Goal: Task Accomplishment & Management: Manage account settings

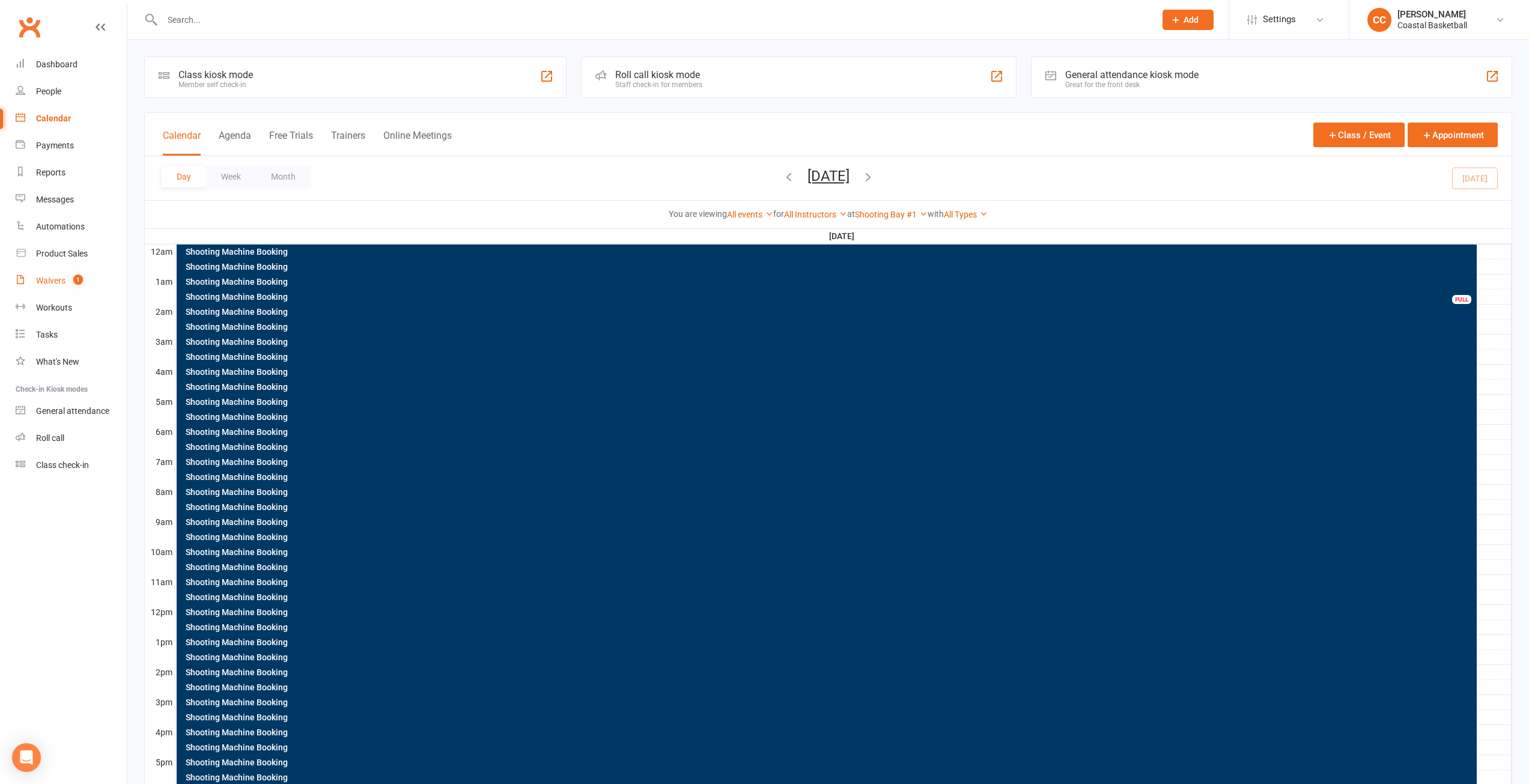
click at [57, 280] on div "Waivers" at bounding box center [51, 280] width 30 height 10
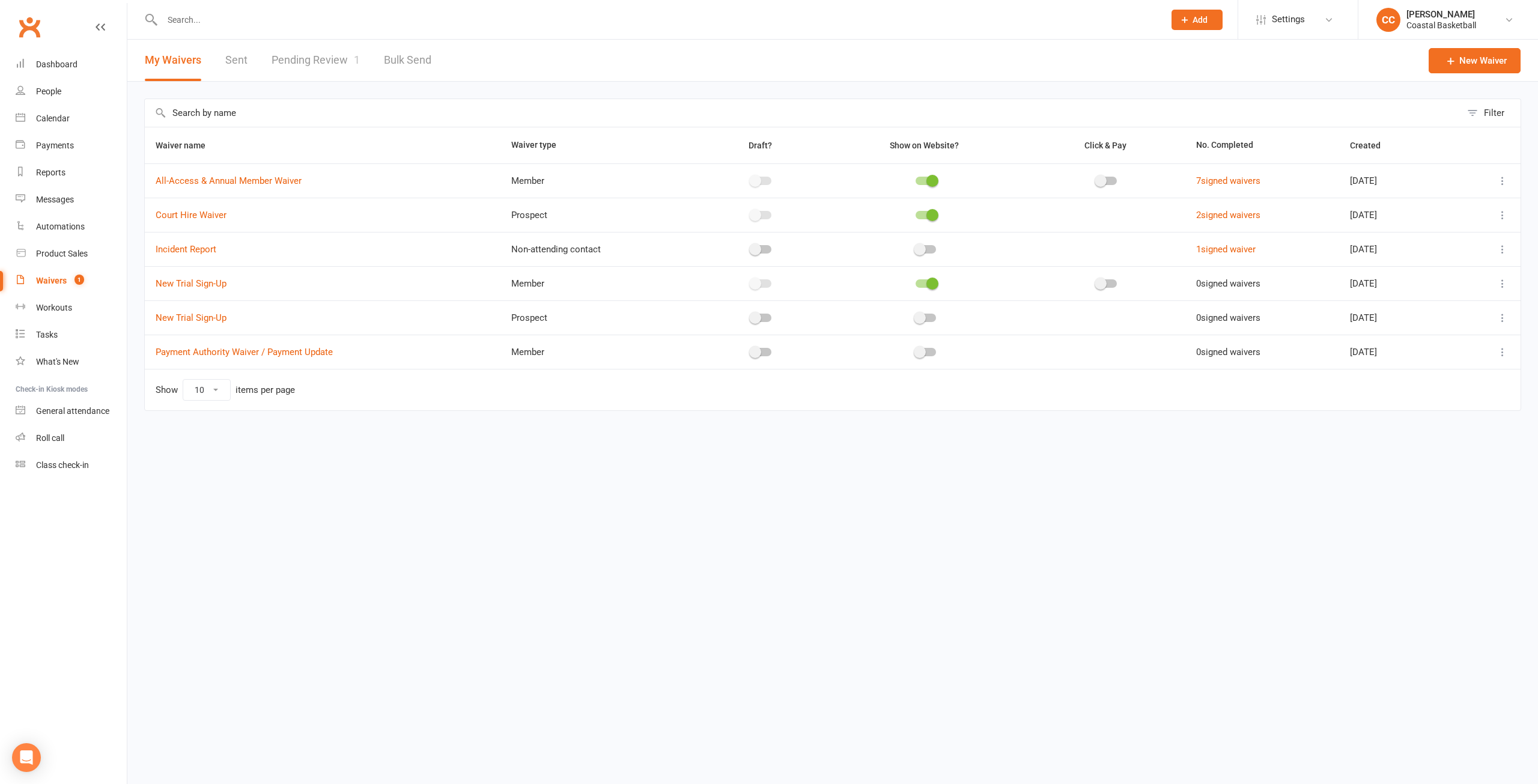
click at [299, 53] on link "Pending Review 1" at bounding box center [316, 61] width 89 height 42
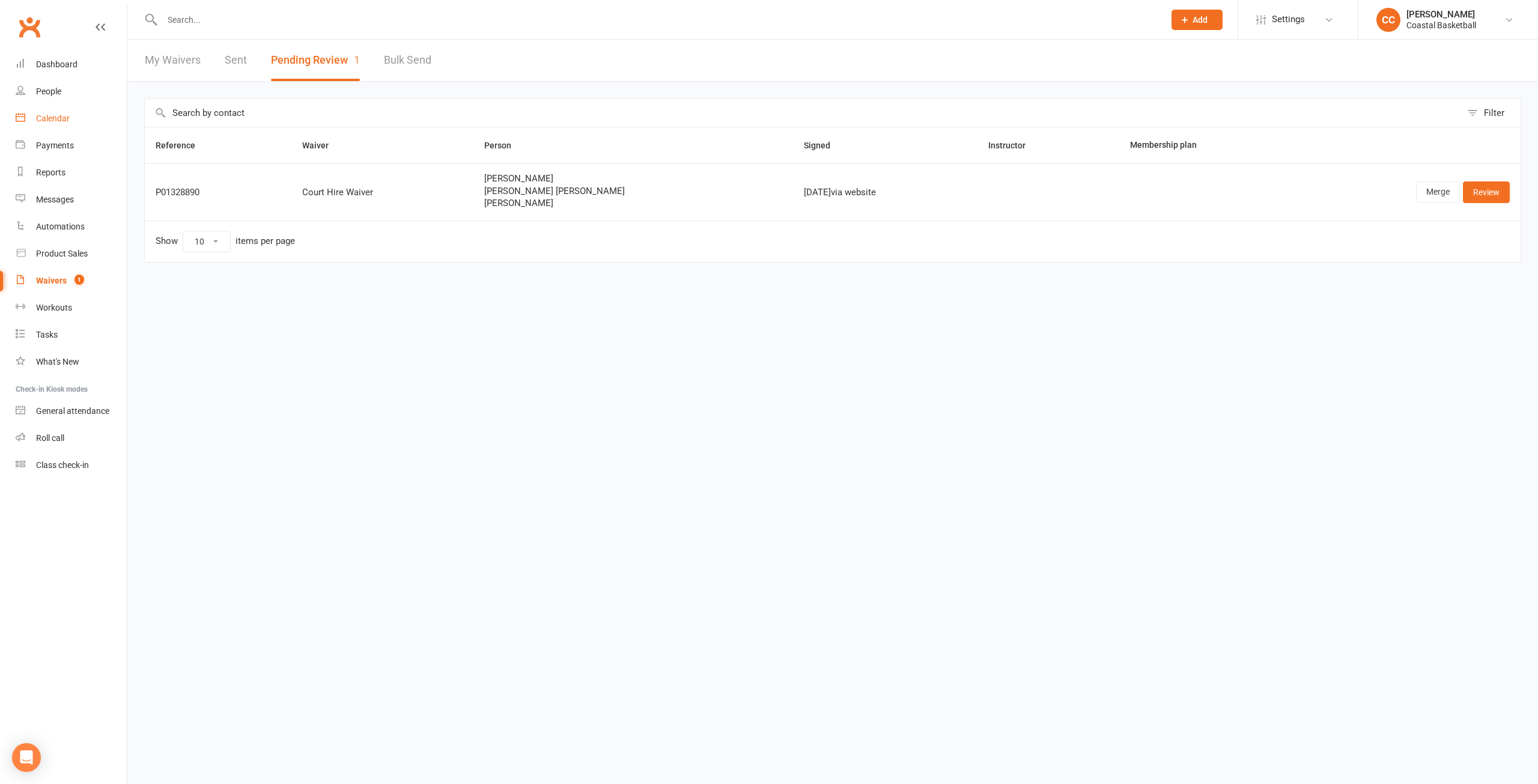
click at [63, 112] on link "Calendar" at bounding box center [71, 118] width 111 height 27
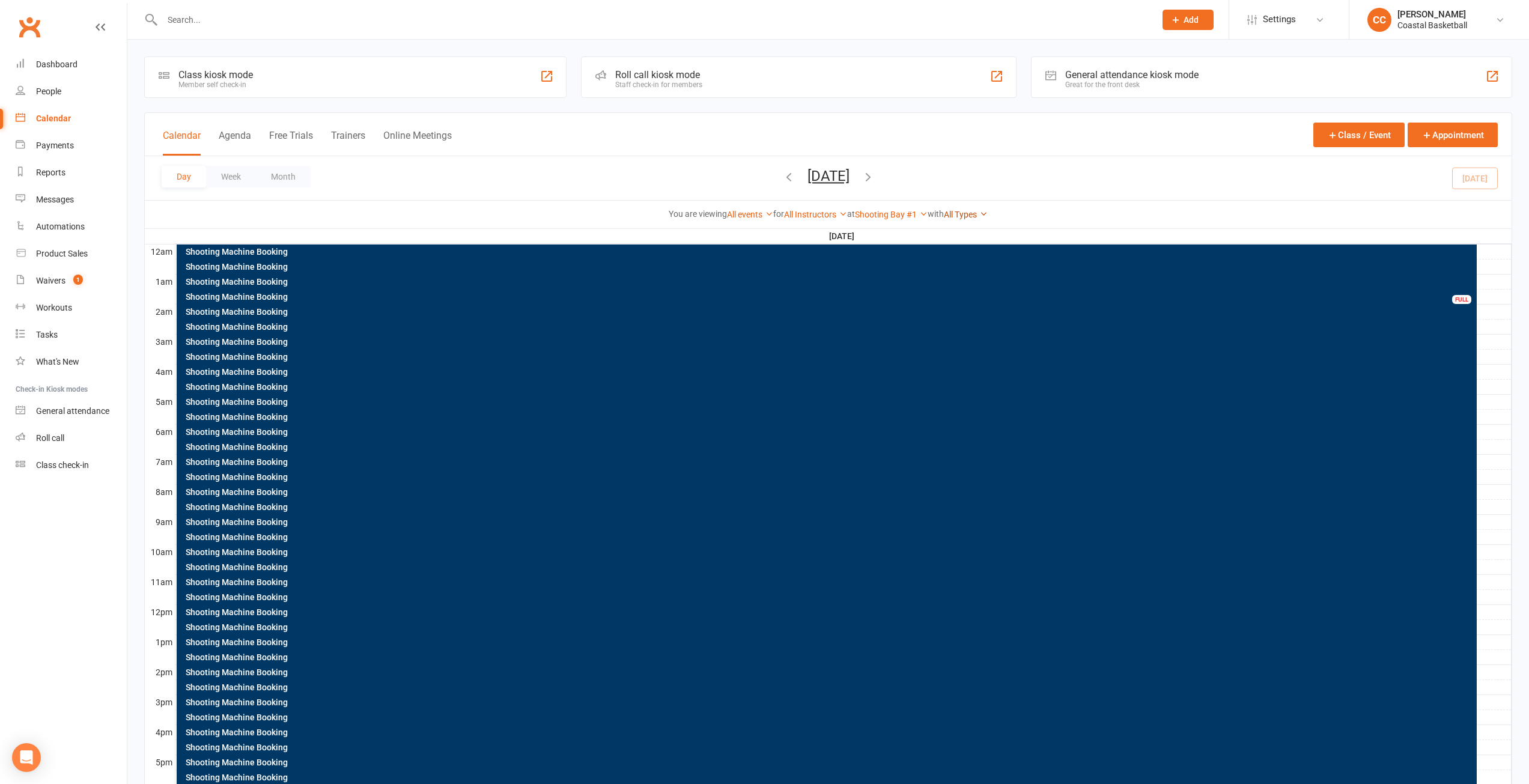
click at [984, 213] on link "All Types" at bounding box center [966, 214] width 43 height 10
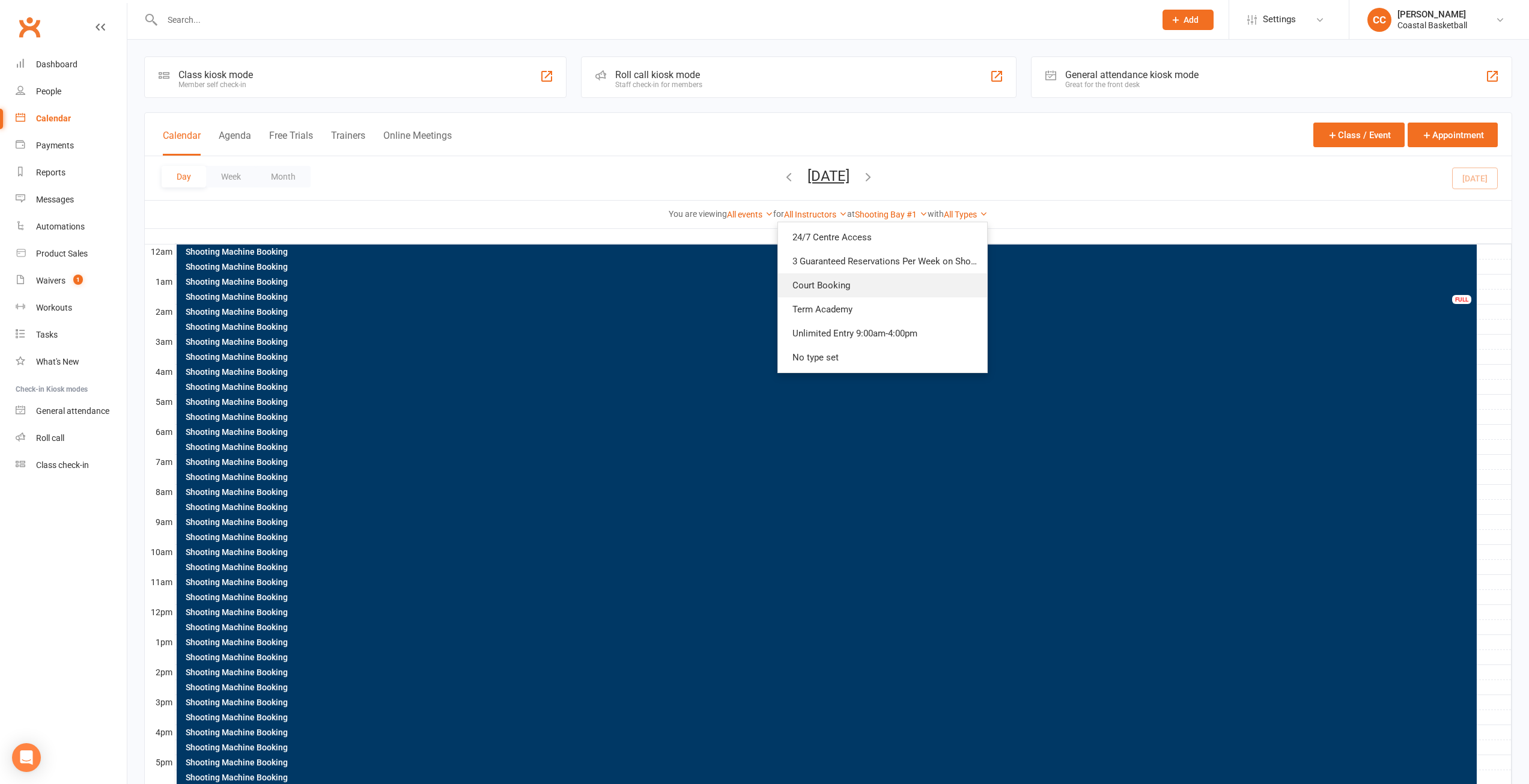
click at [878, 273] on link "Court Booking" at bounding box center [883, 286] width 209 height 24
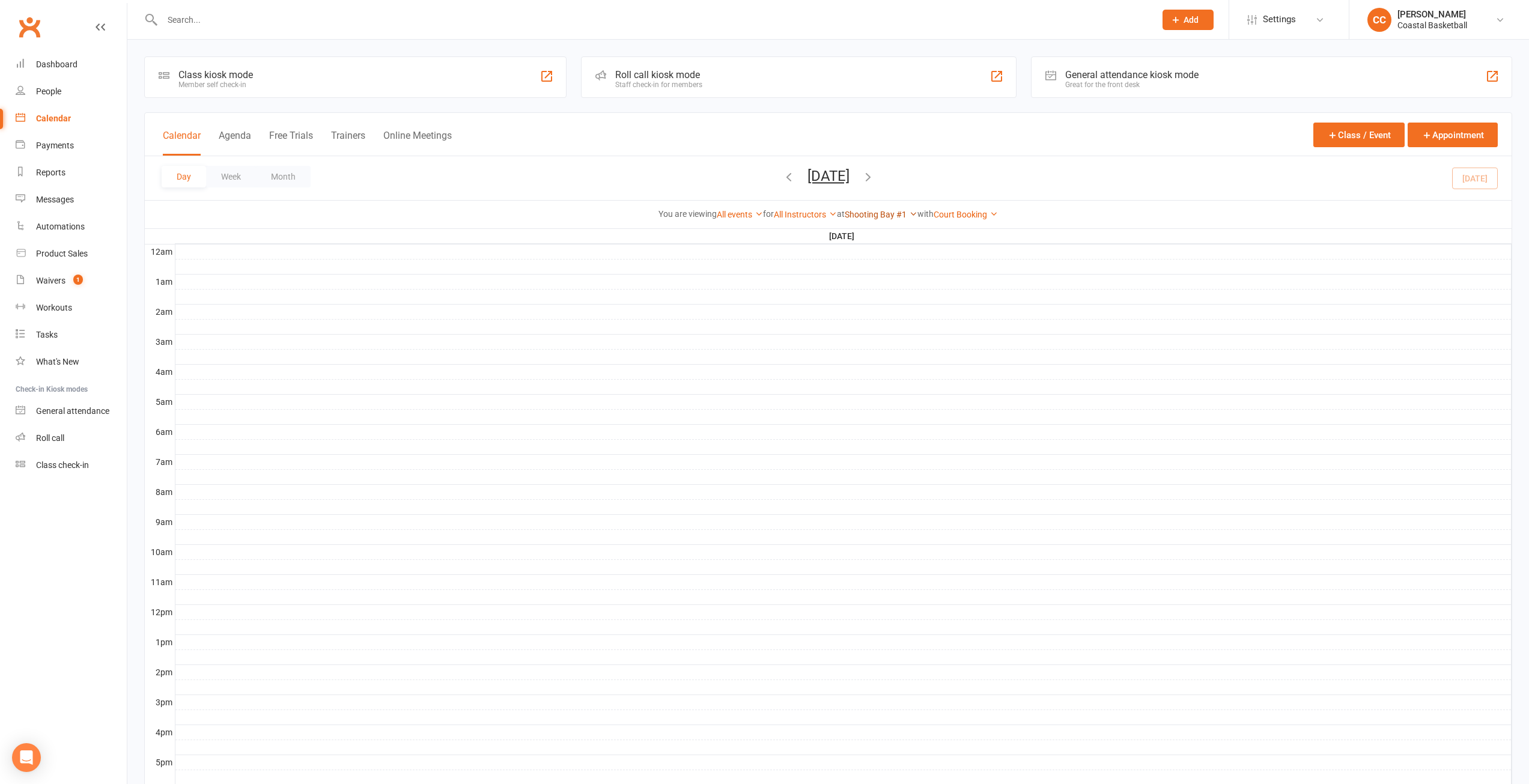
click at [910, 210] on link "Shooting Bay #1" at bounding box center [882, 214] width 73 height 10
click at [870, 227] on link "Show All Locations" at bounding box center [857, 237] width 119 height 24
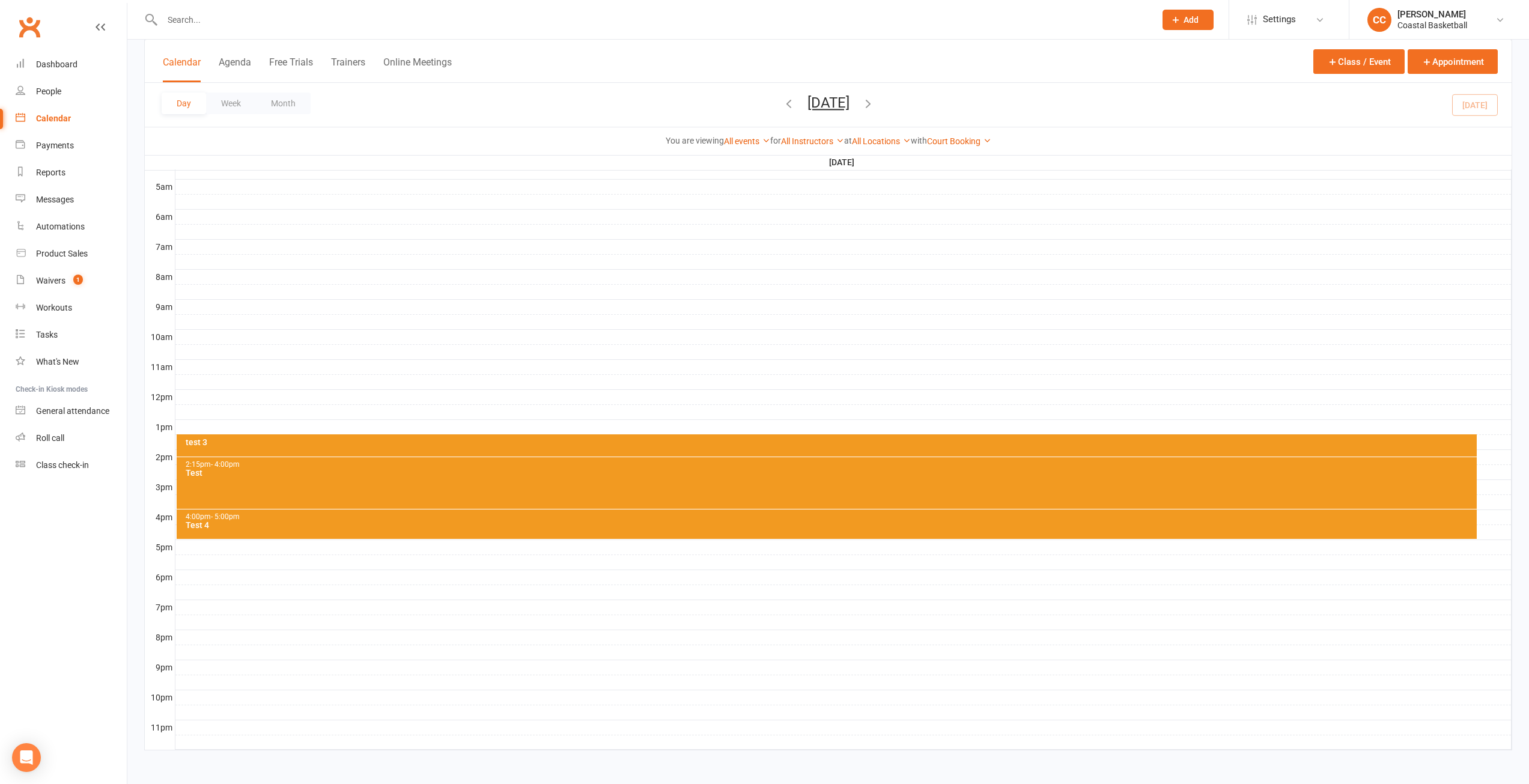
scroll to position [215, 0]
click at [280, 441] on div "test 3" at bounding box center [830, 442] width 1289 height 9
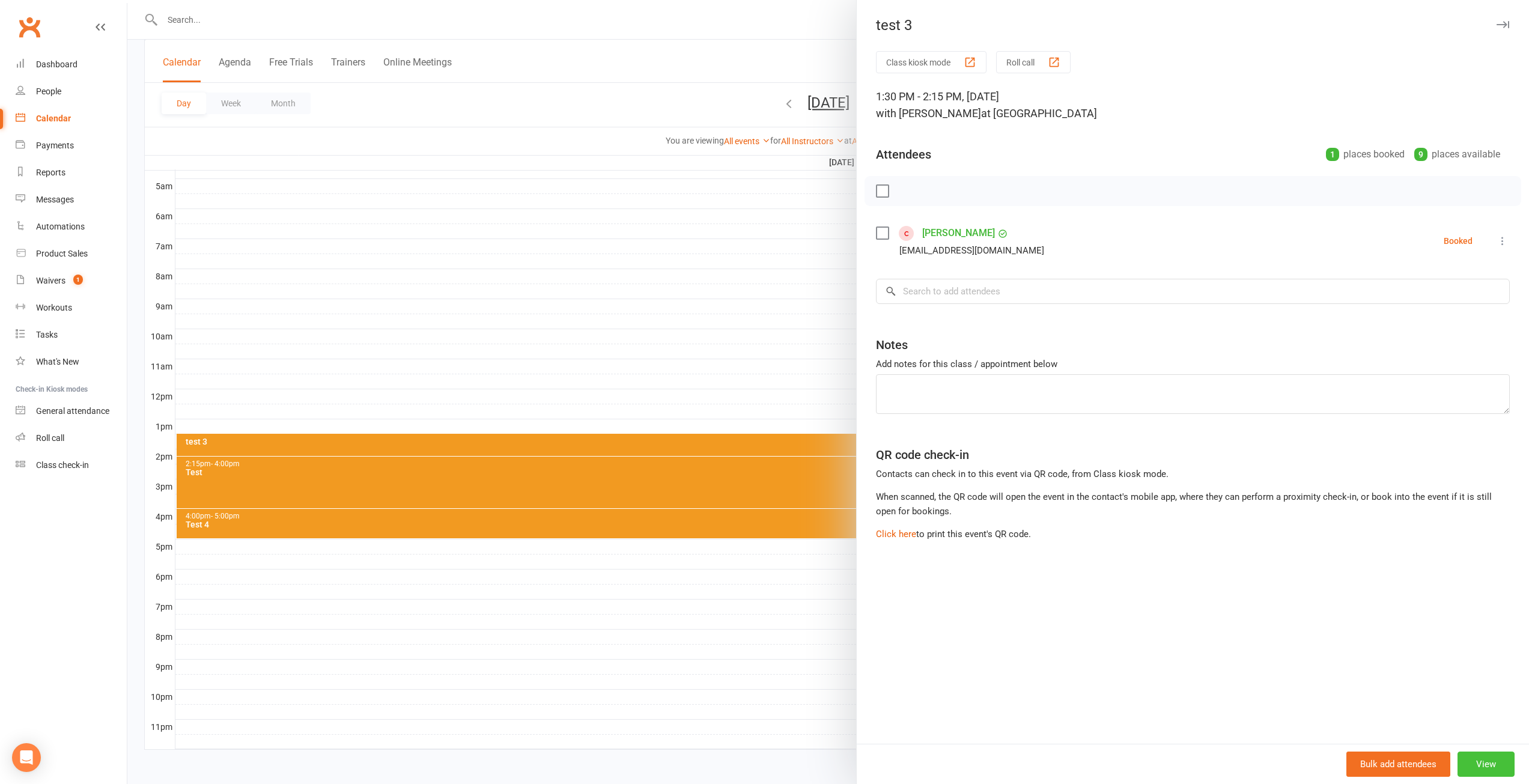
click at [1474, 766] on button "View" at bounding box center [1486, 763] width 57 height 25
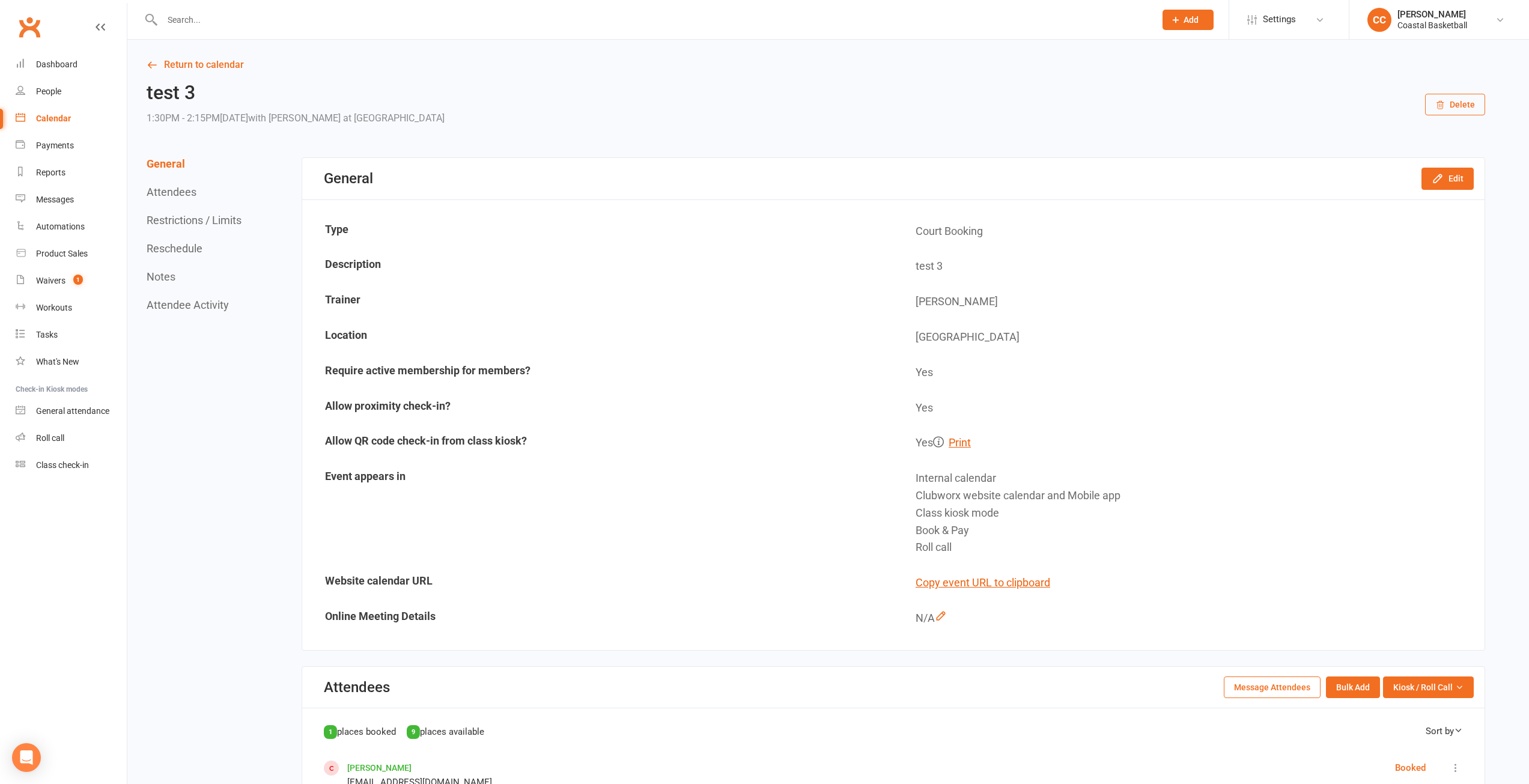
click at [1469, 102] on button "Delete" at bounding box center [1455, 104] width 60 height 22
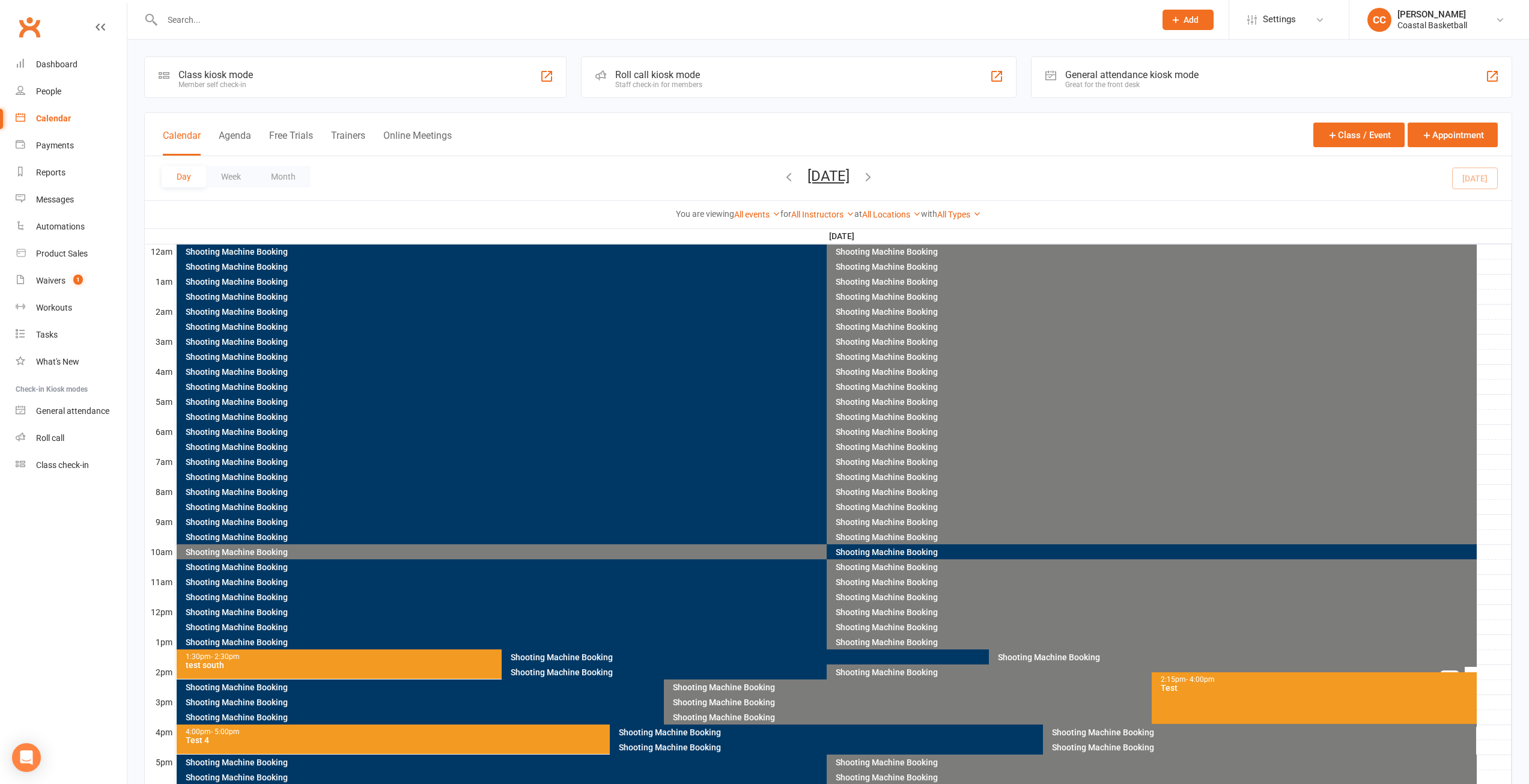
click at [325, 667] on div "test south" at bounding box center [499, 665] width 627 height 9
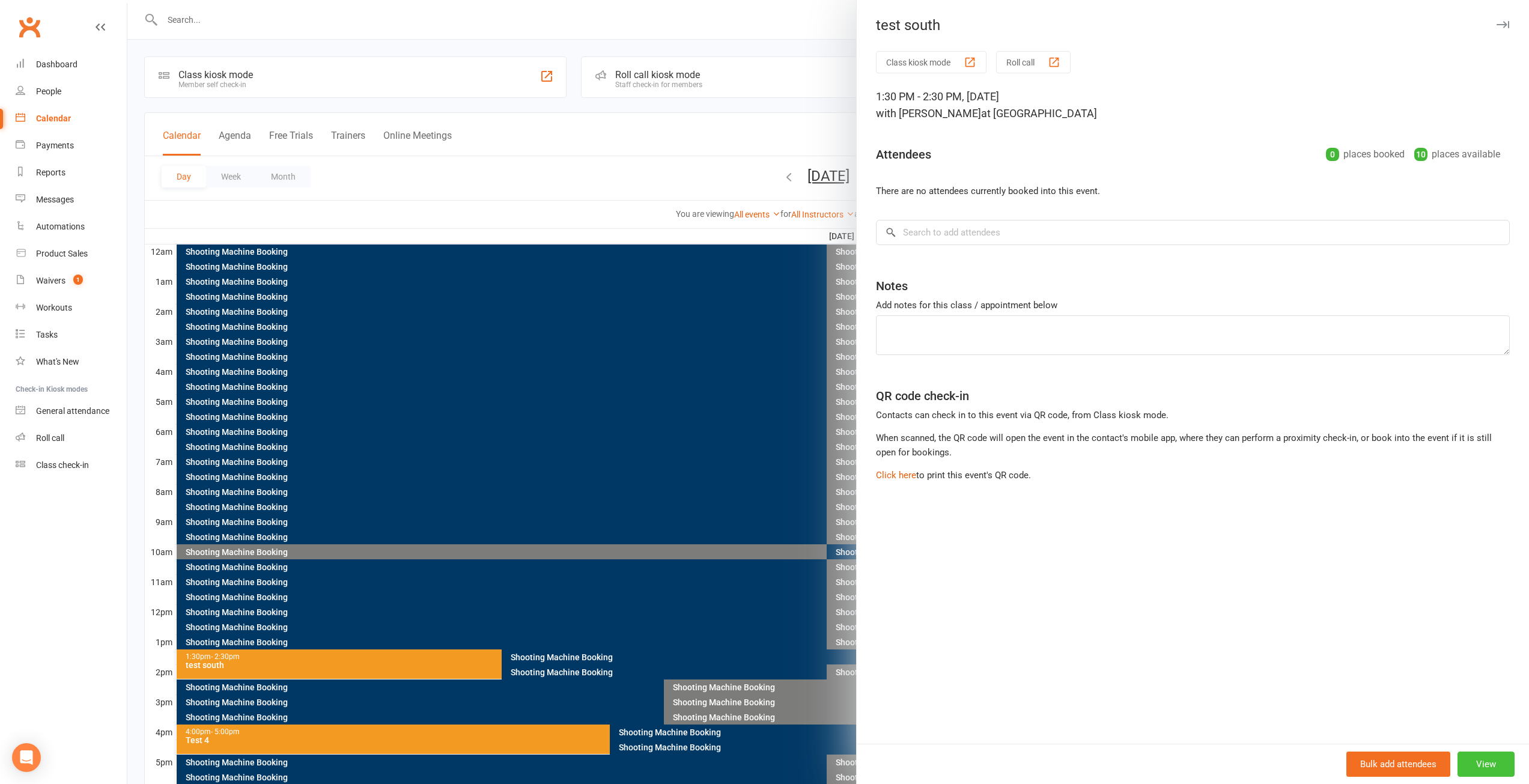
click at [1472, 758] on button "View" at bounding box center [1486, 763] width 57 height 25
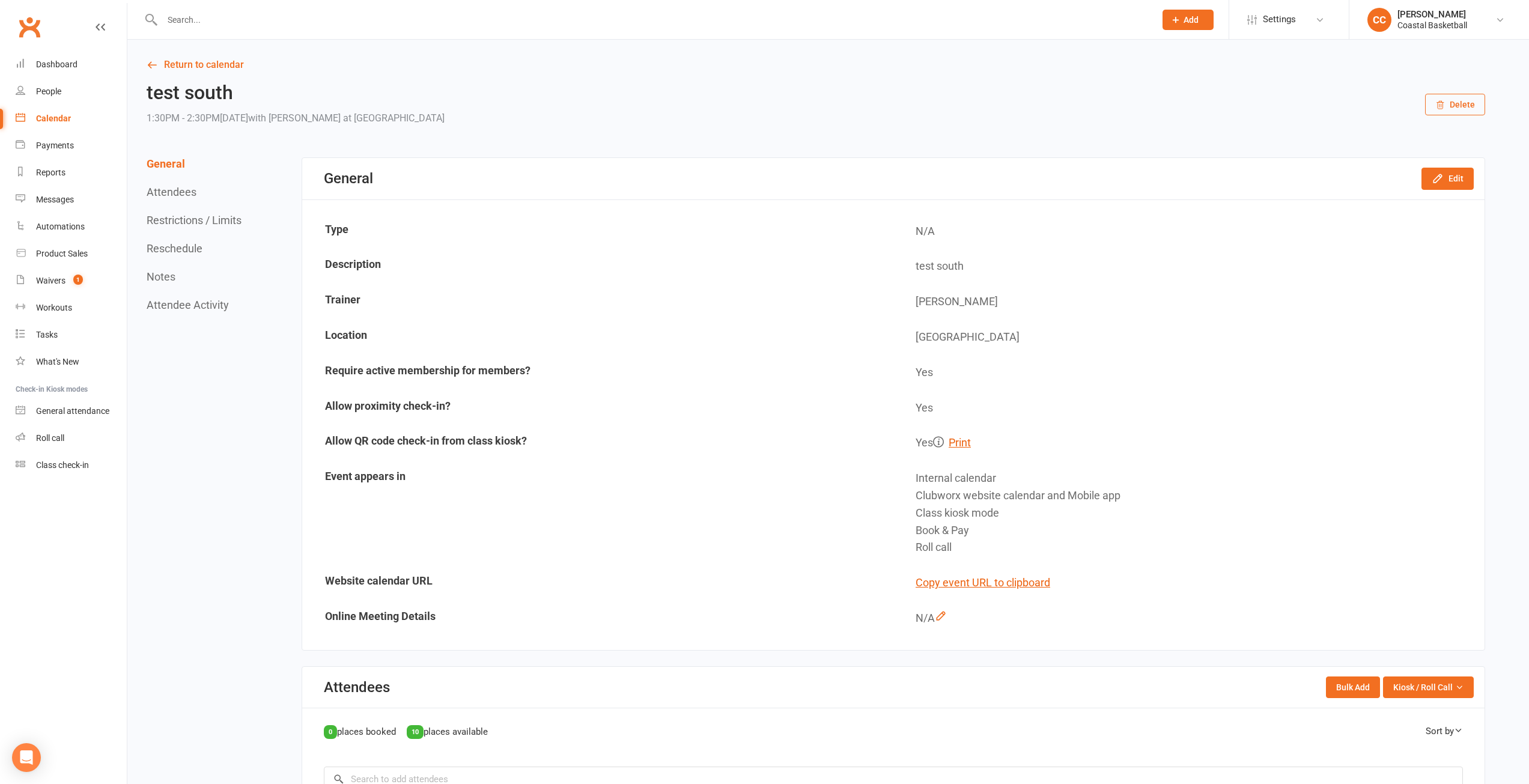
click at [1468, 105] on button "Delete" at bounding box center [1455, 104] width 60 height 22
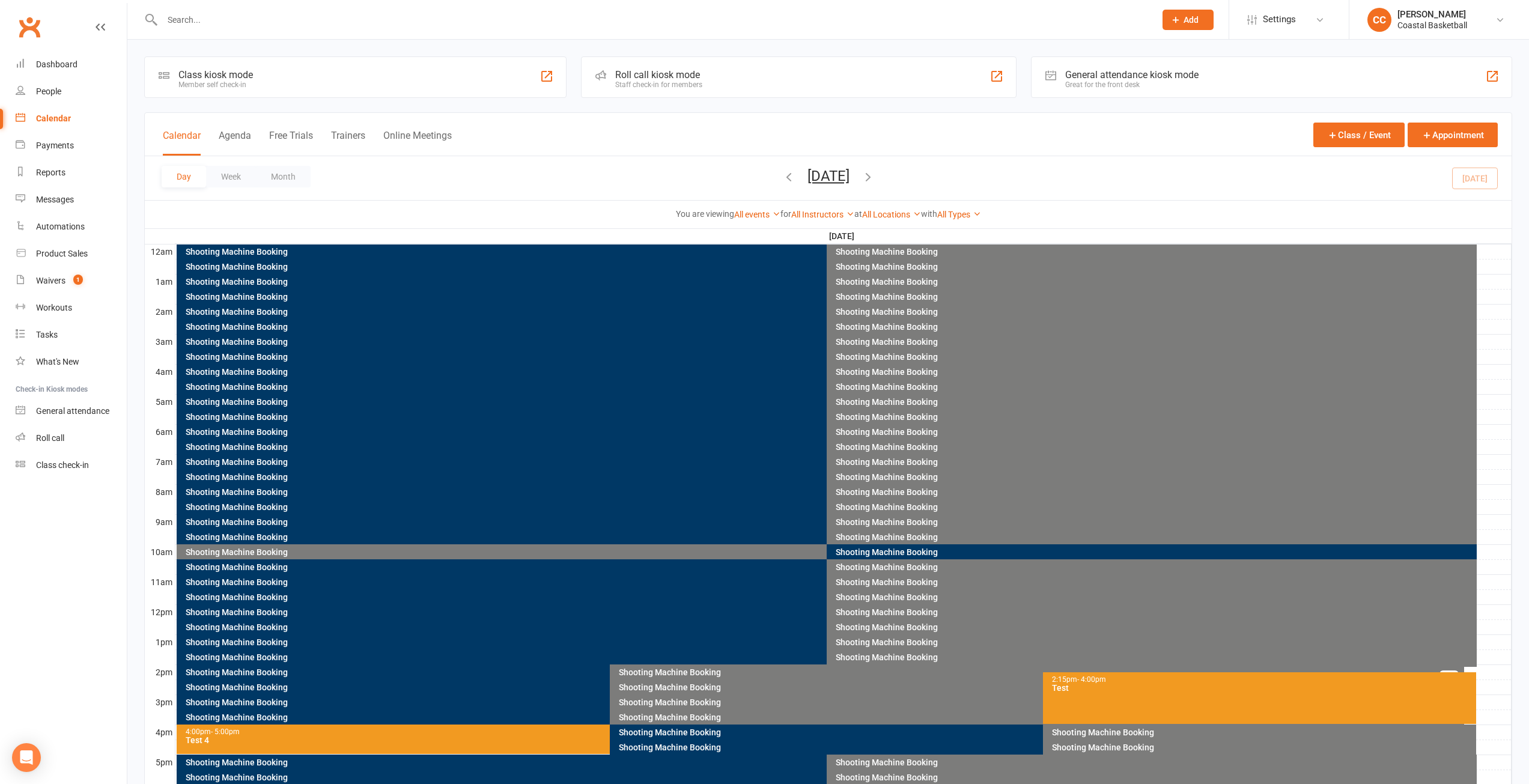
click at [1159, 687] on div "Test" at bounding box center [1262, 688] width 422 height 9
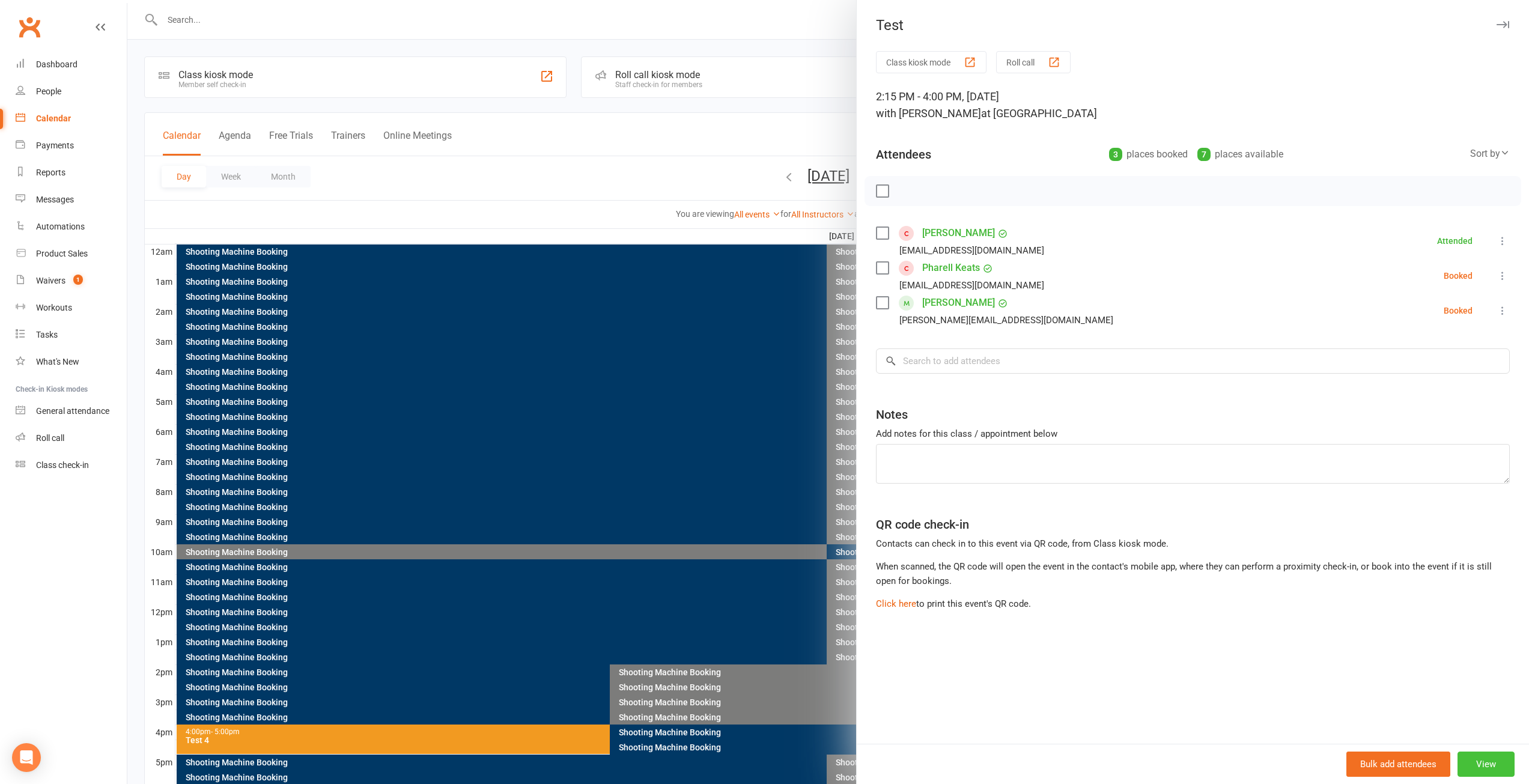
click at [1477, 768] on button "View" at bounding box center [1486, 763] width 57 height 25
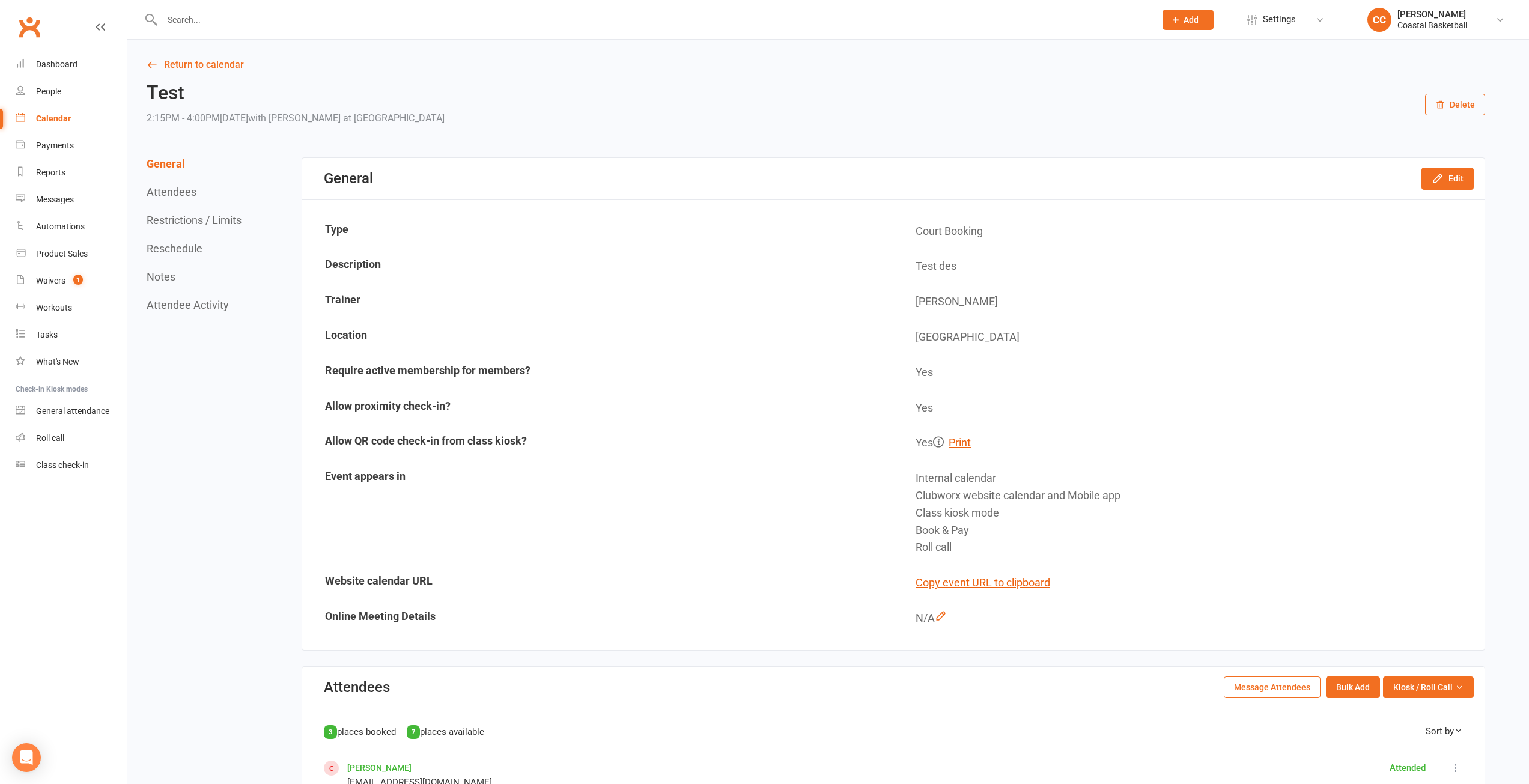
click at [1453, 105] on button "Delete" at bounding box center [1455, 104] width 60 height 22
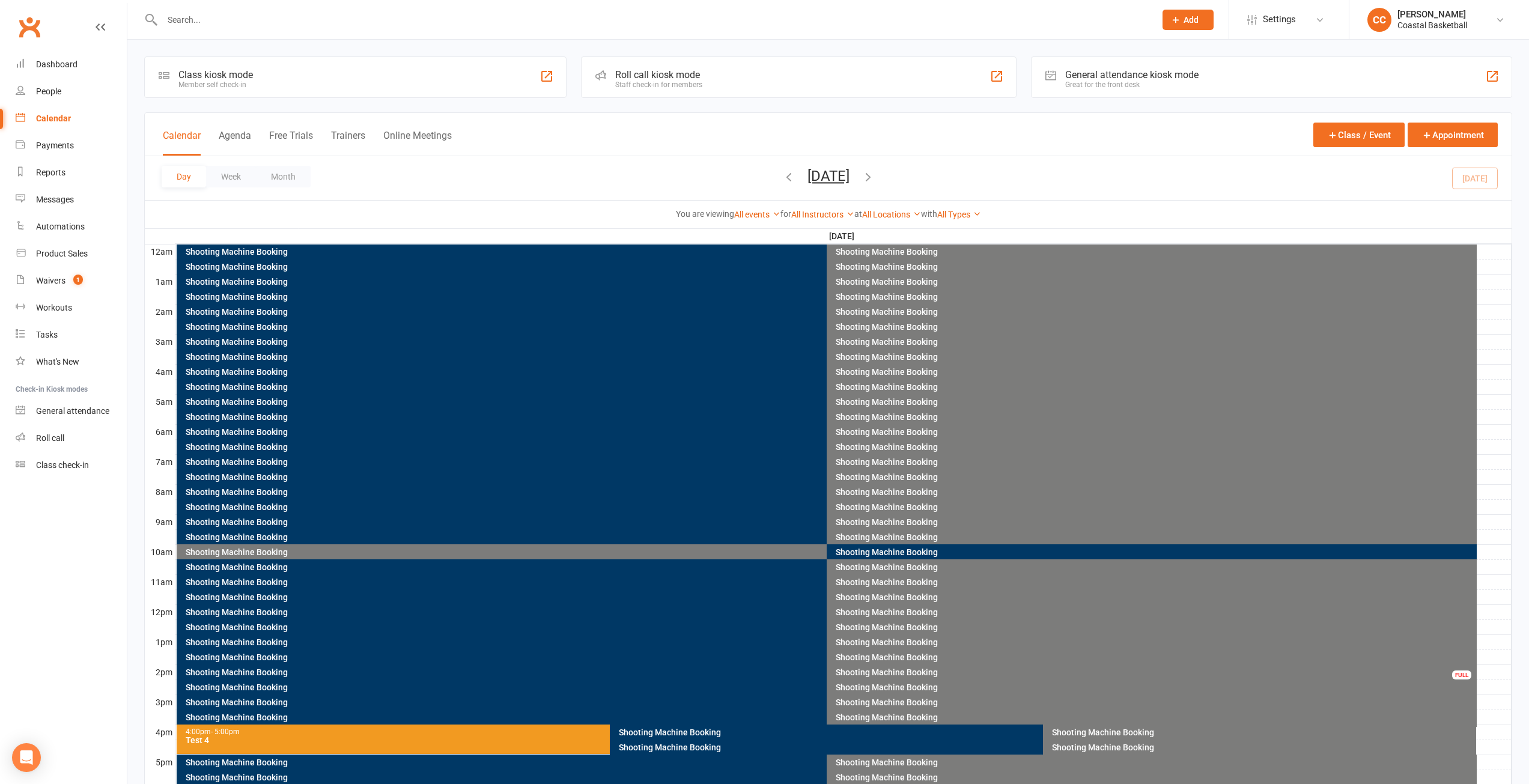
click at [391, 736] on div "Test 4" at bounding box center [607, 740] width 844 height 9
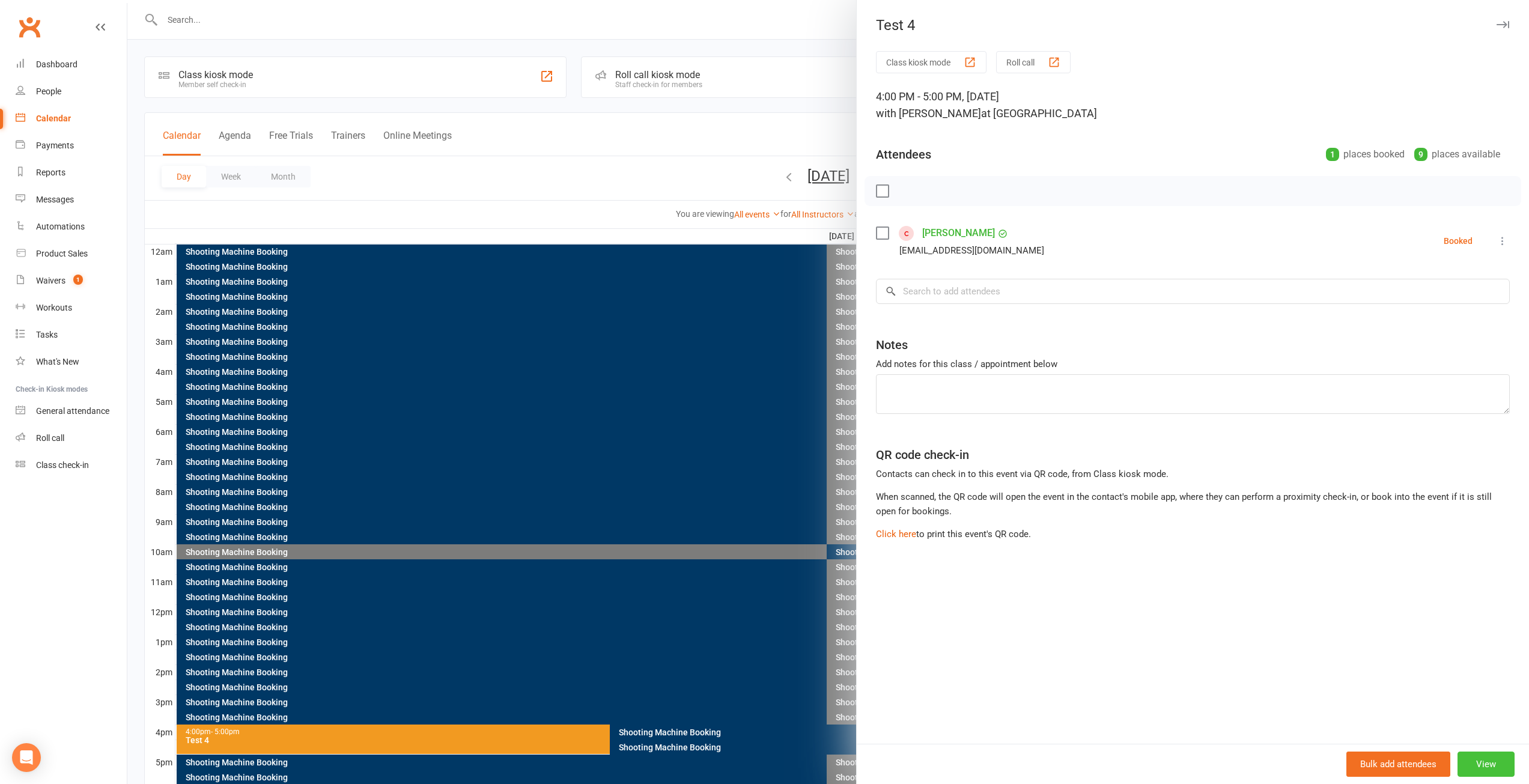
click at [1499, 756] on button "View" at bounding box center [1486, 763] width 57 height 25
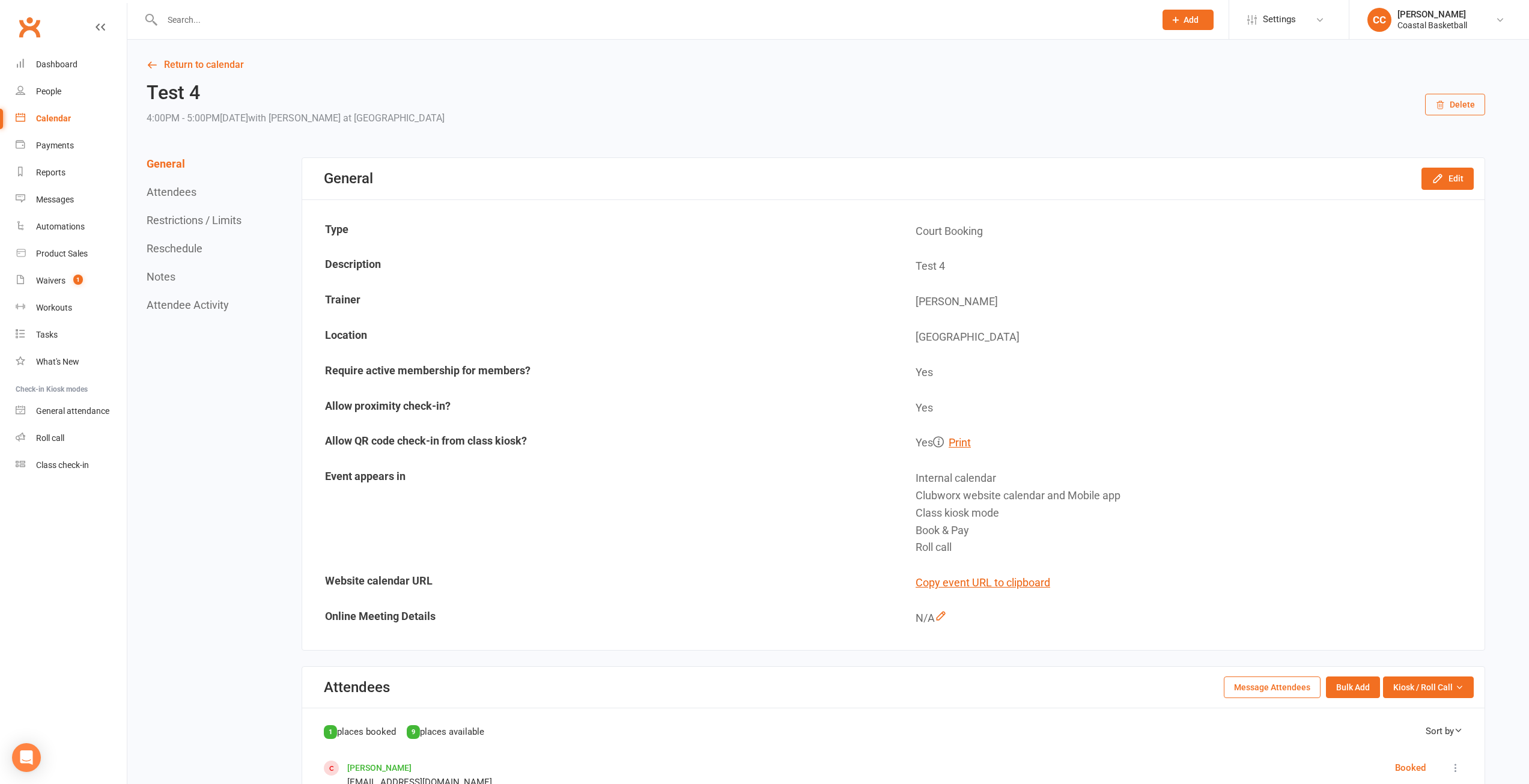
click at [1465, 108] on button "Delete" at bounding box center [1455, 104] width 60 height 22
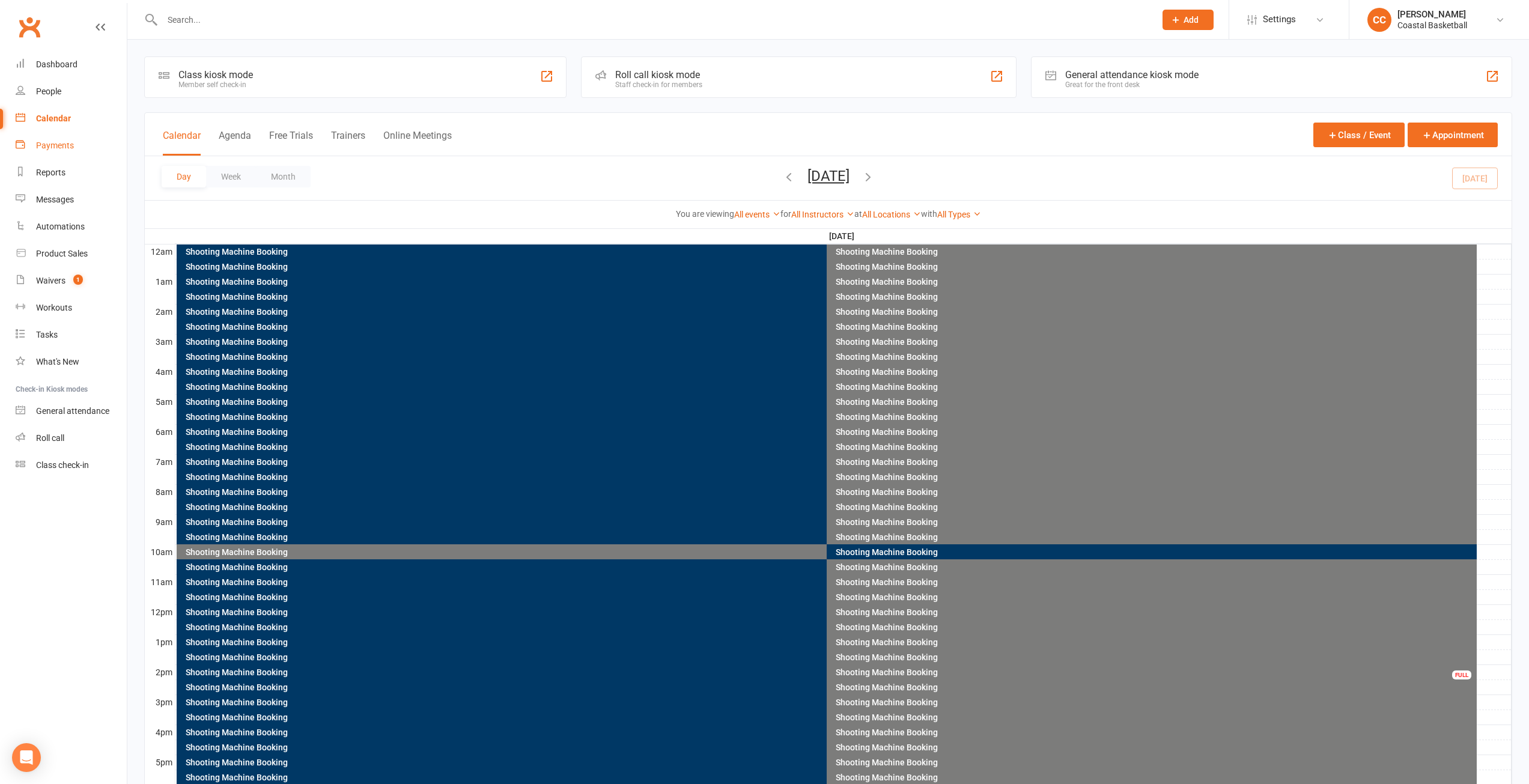
click at [62, 144] on div "Payments" at bounding box center [56, 145] width 38 height 10
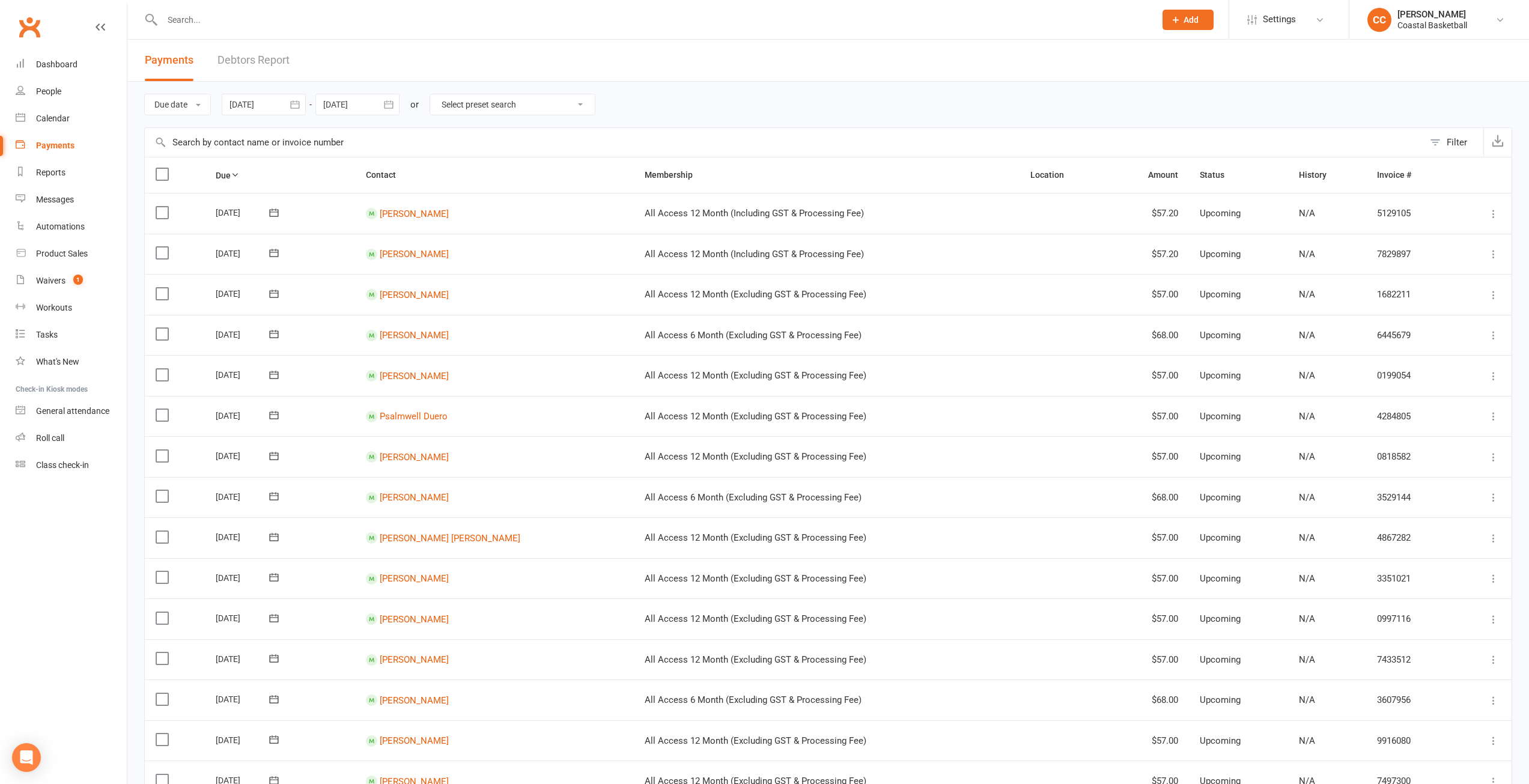
click at [253, 57] on link "Debtors Report" at bounding box center [253, 61] width 72 height 42
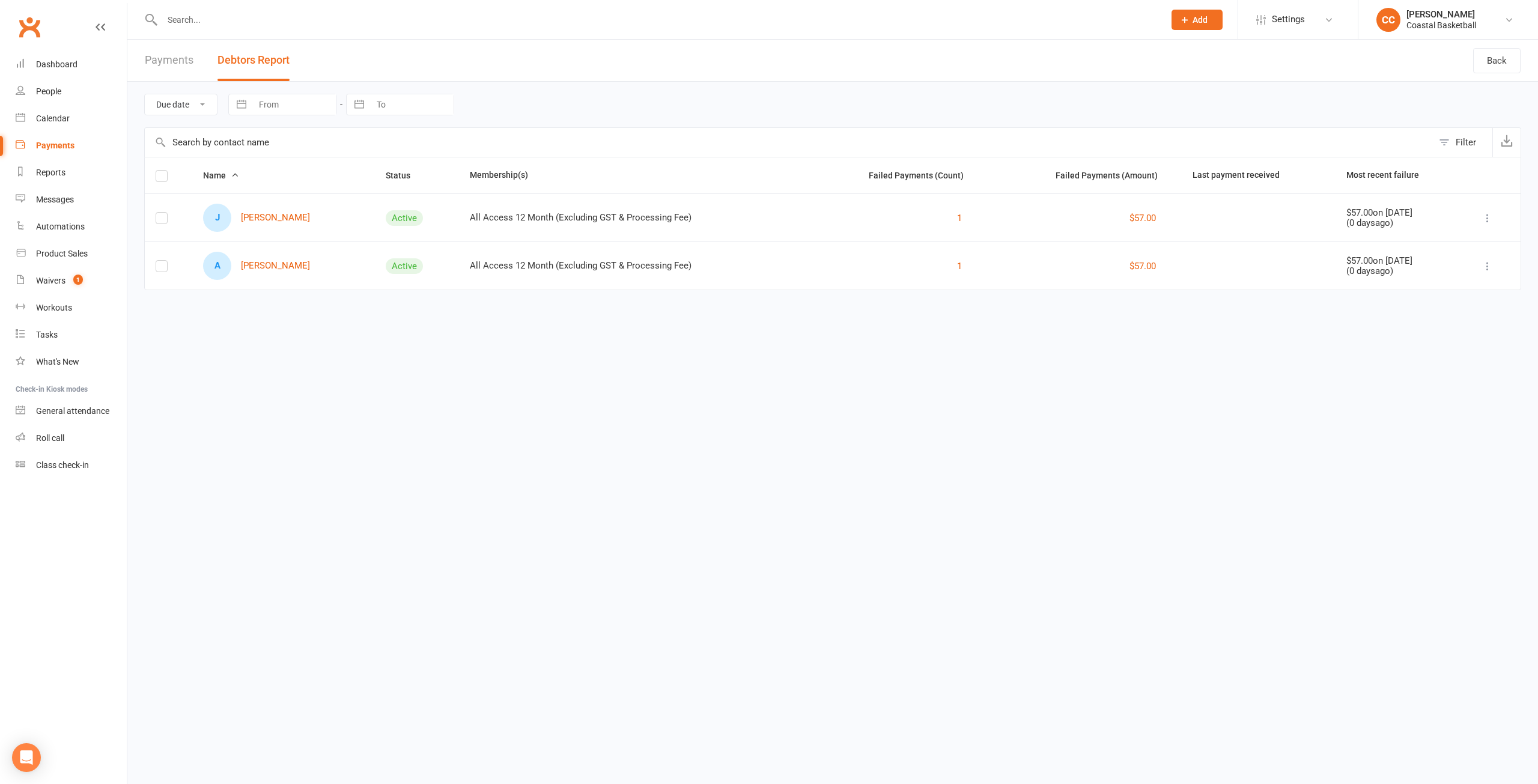
click at [142, 49] on div "Payments Debtors Report" at bounding box center [217, 61] width 180 height 42
click at [147, 53] on link "Payments" at bounding box center [169, 61] width 49 height 42
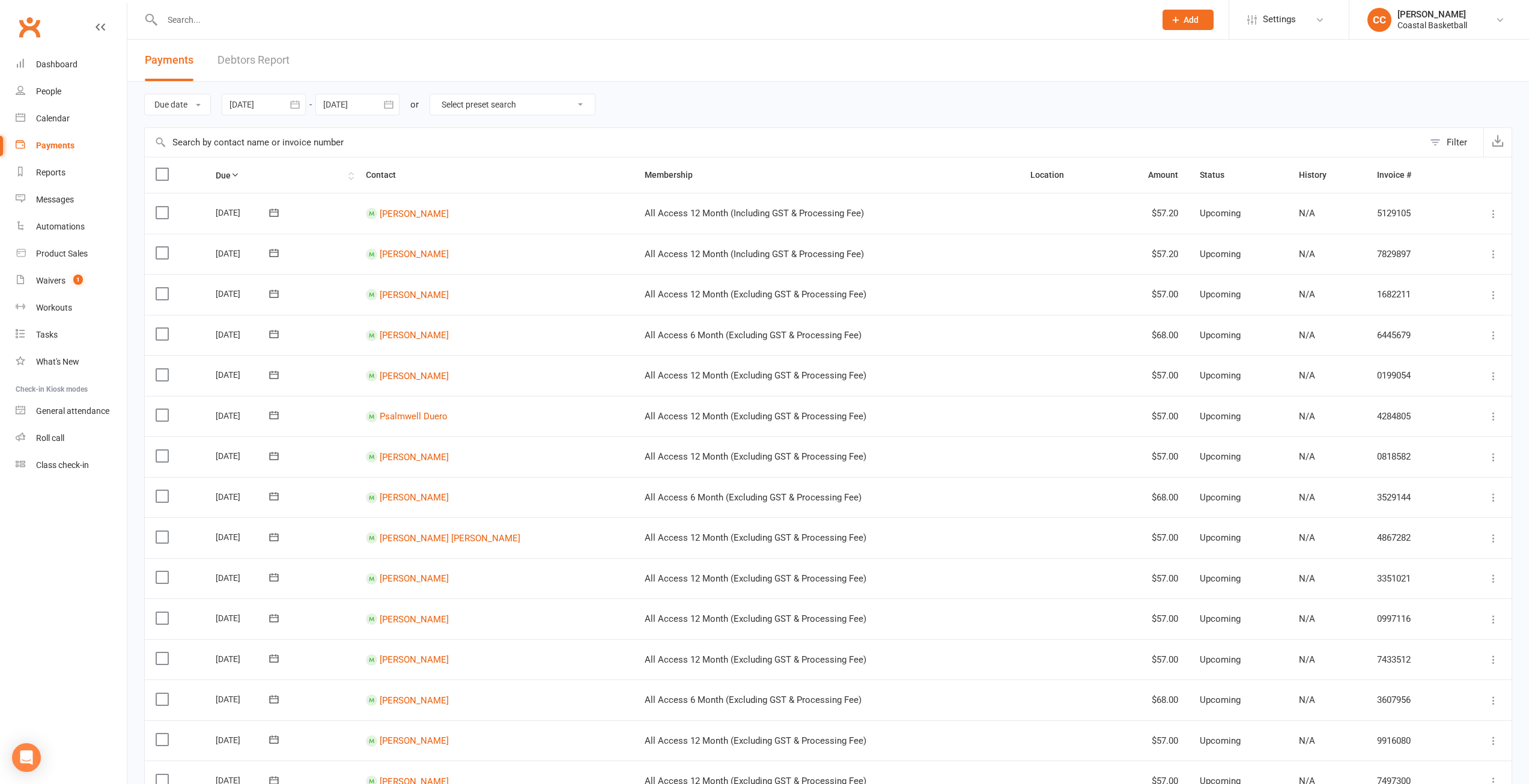
click at [237, 175] on icon at bounding box center [235, 175] width 9 height 9
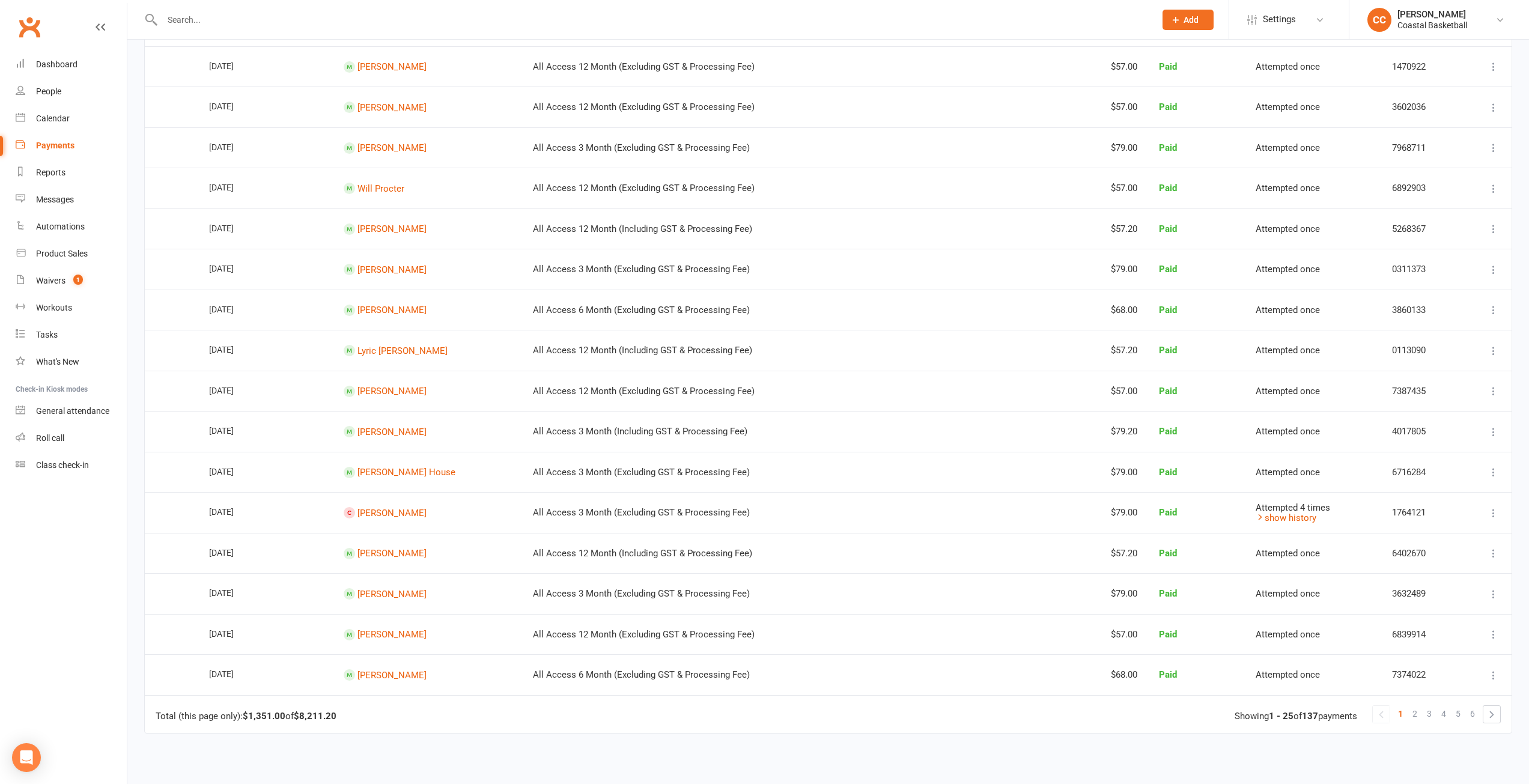
scroll to position [541, 0]
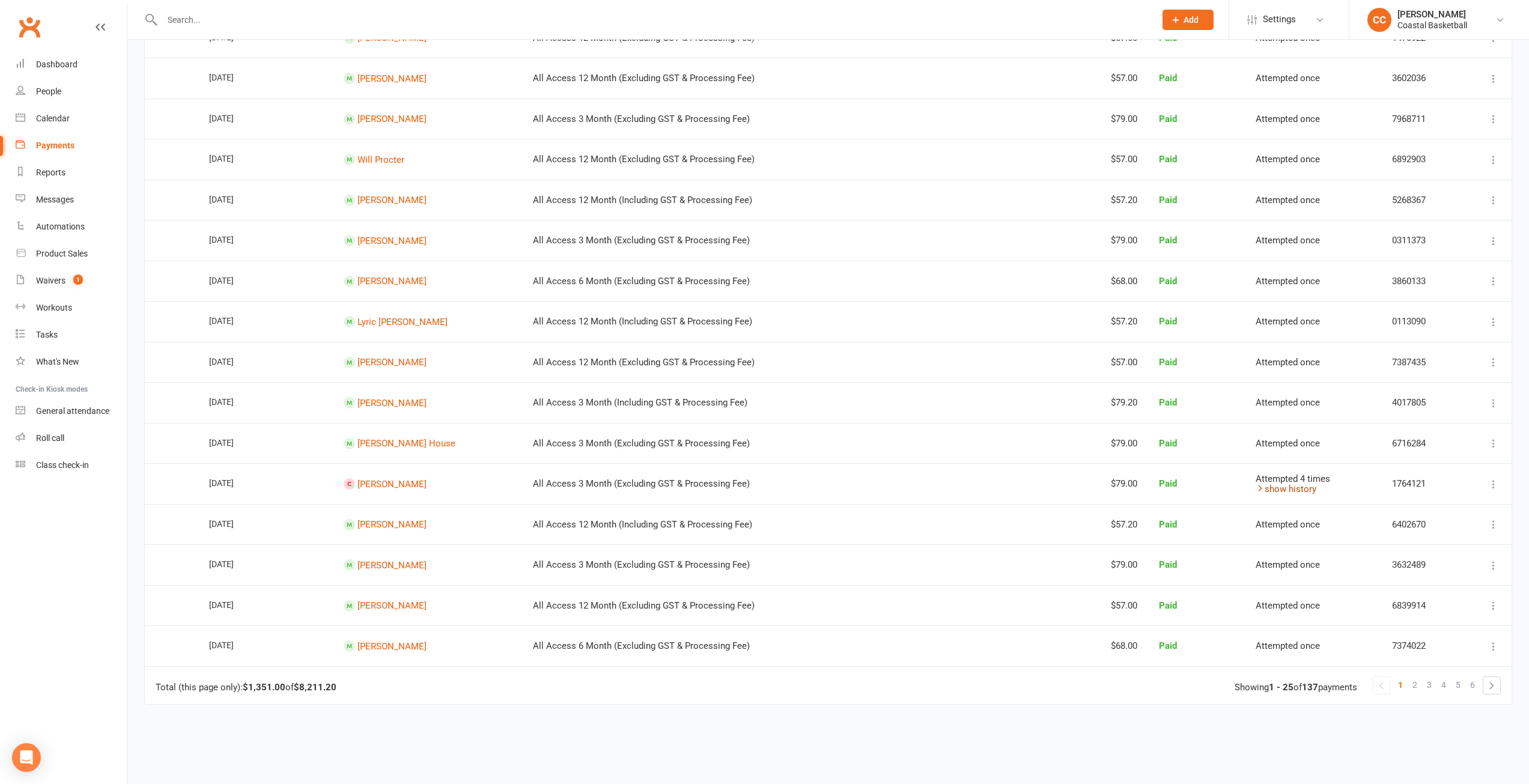
click at [1302, 490] on link "show history" at bounding box center [1287, 489] width 61 height 10
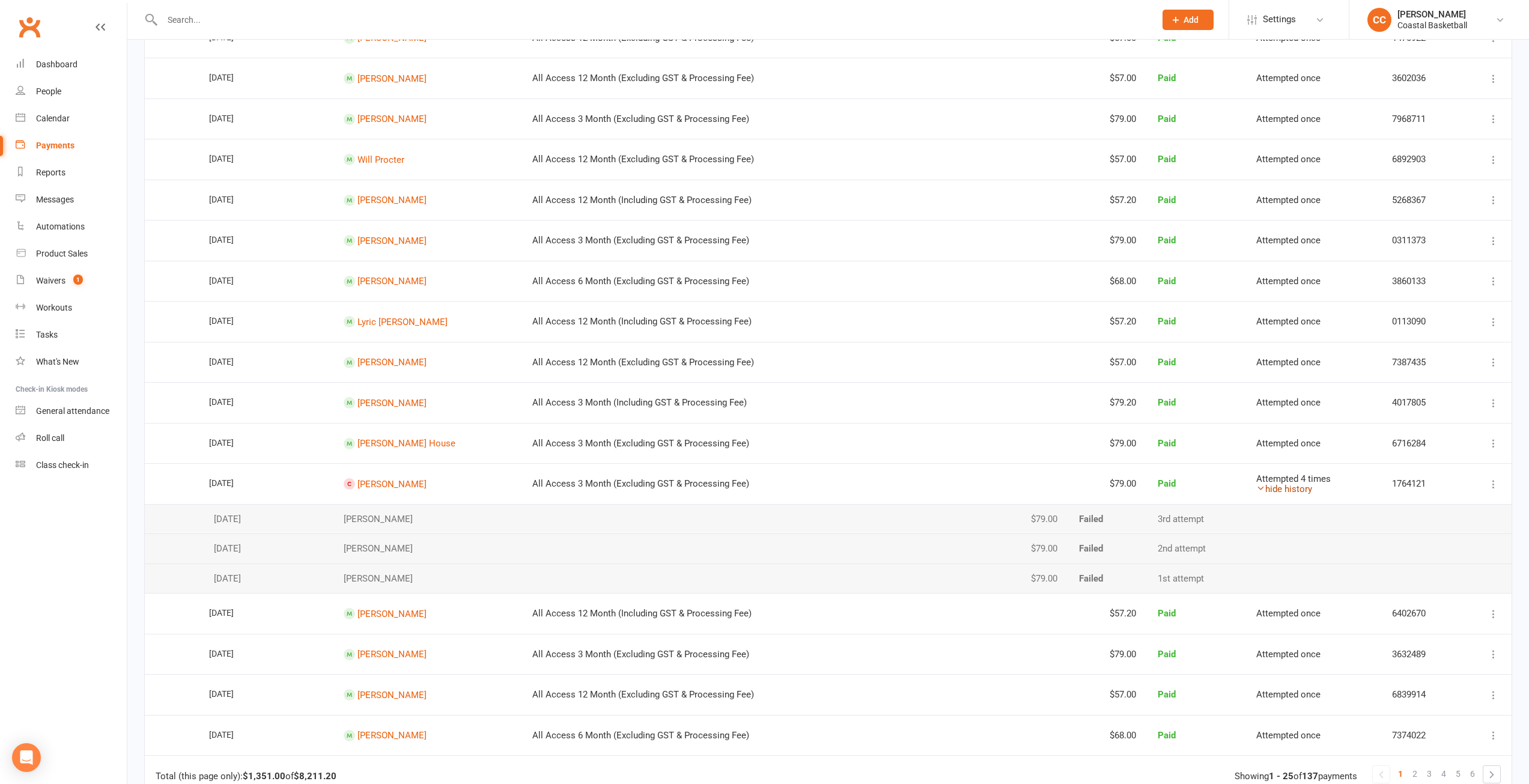
click at [1302, 490] on link "hide history" at bounding box center [1284, 489] width 56 height 10
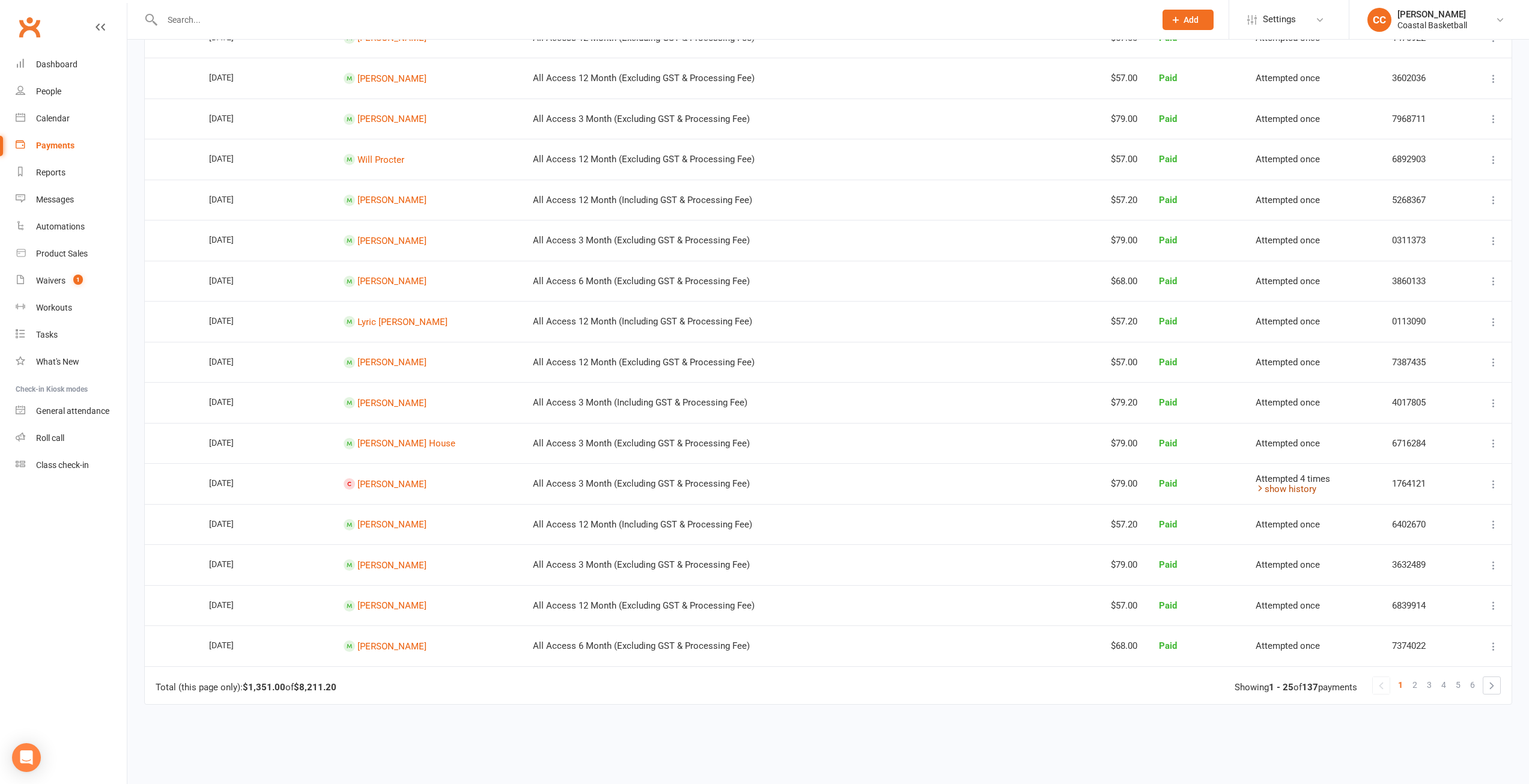
click at [1302, 490] on link "show history" at bounding box center [1287, 489] width 61 height 10
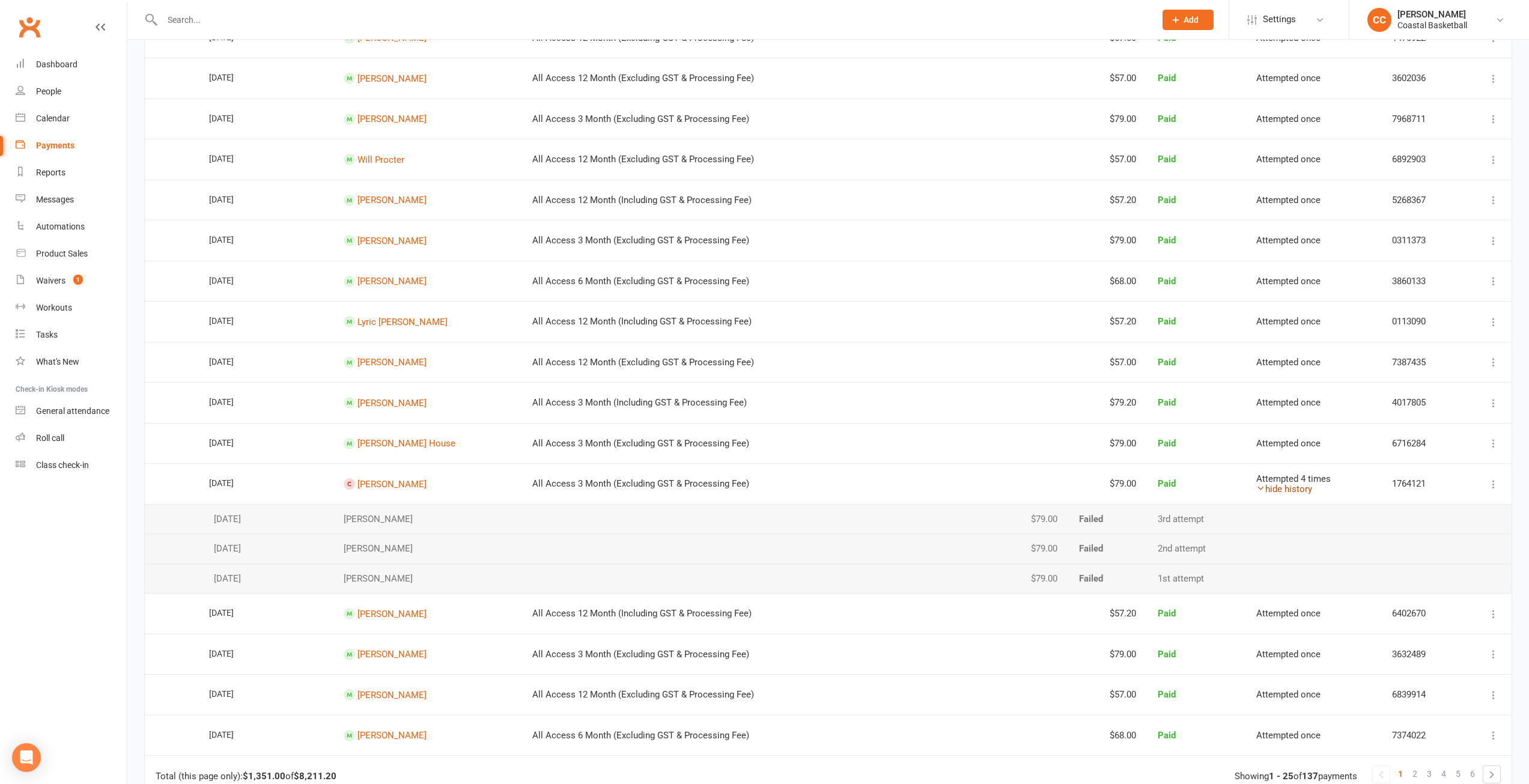
click at [1302, 490] on link "hide history" at bounding box center [1284, 489] width 56 height 10
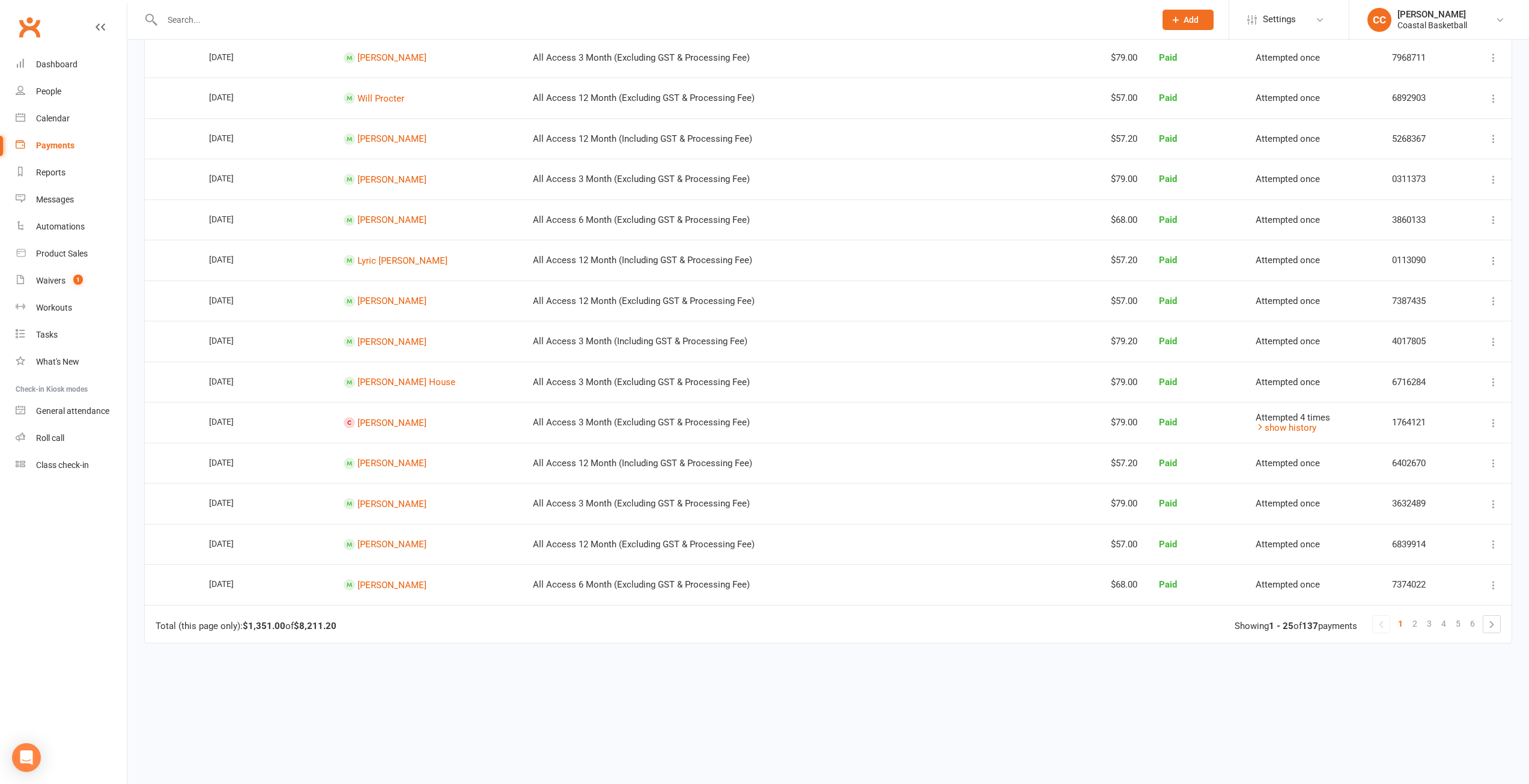
scroll to position [634, 0]
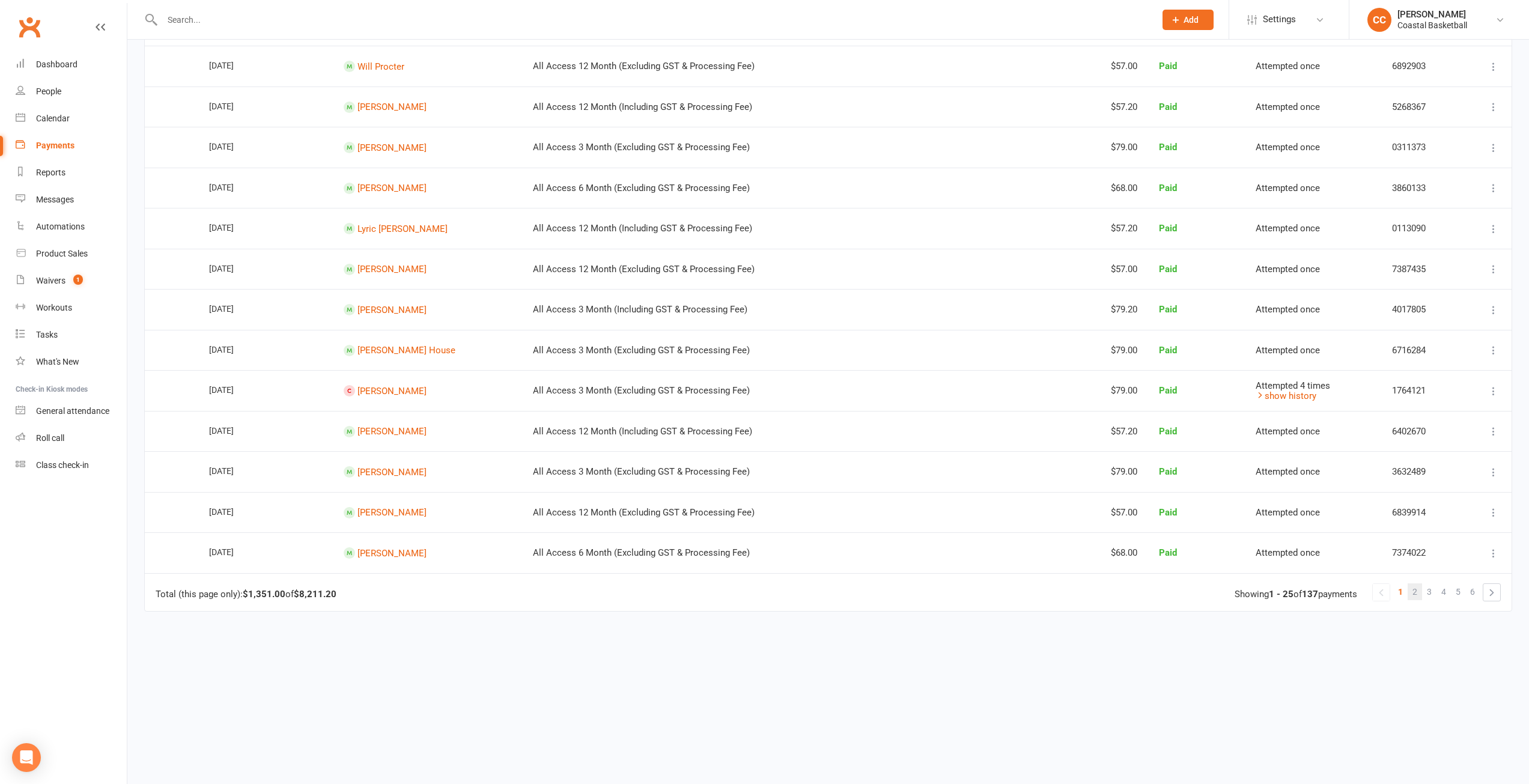
click at [1418, 591] on span "2" at bounding box center [1415, 591] width 5 height 16
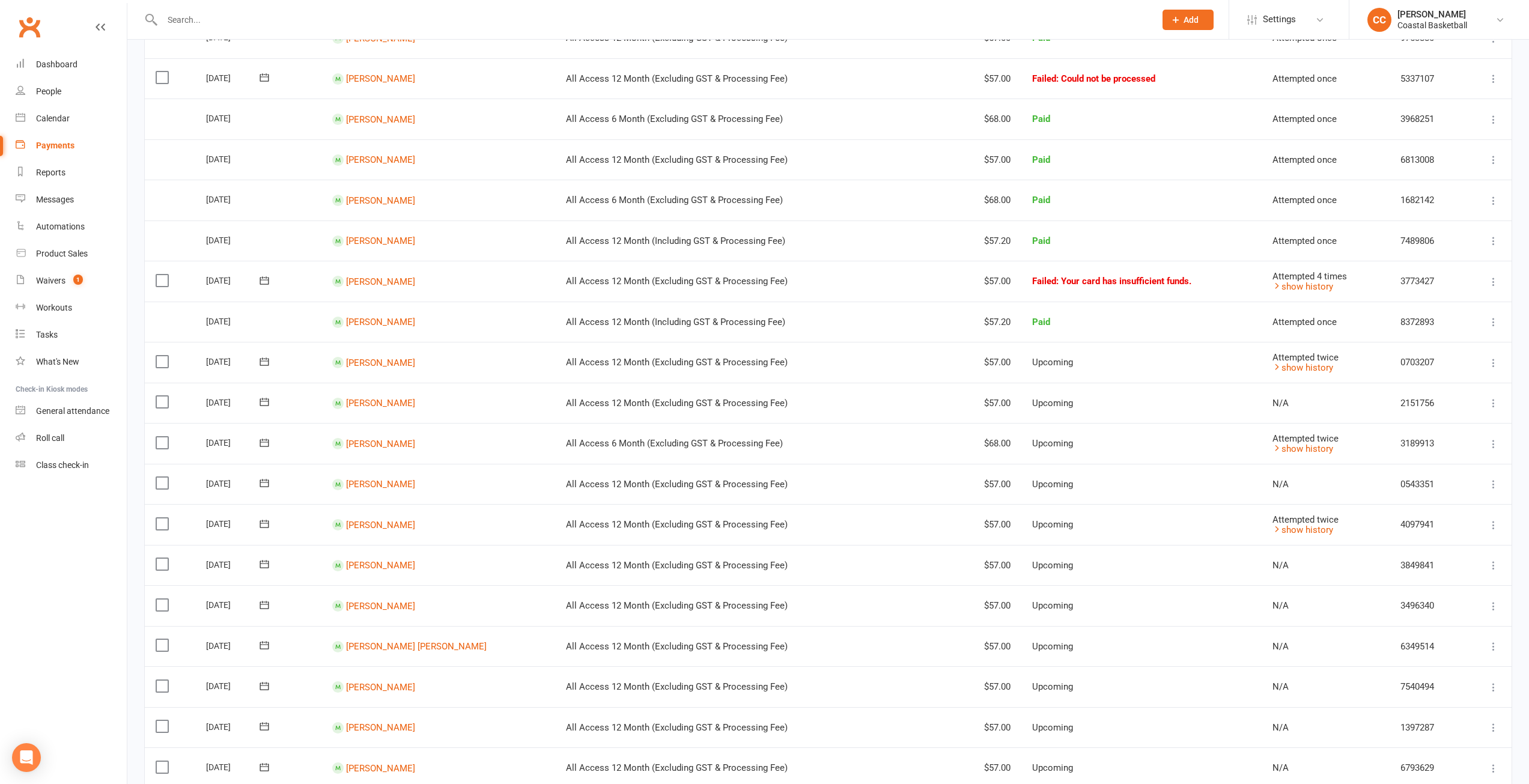
scroll to position [360, 0]
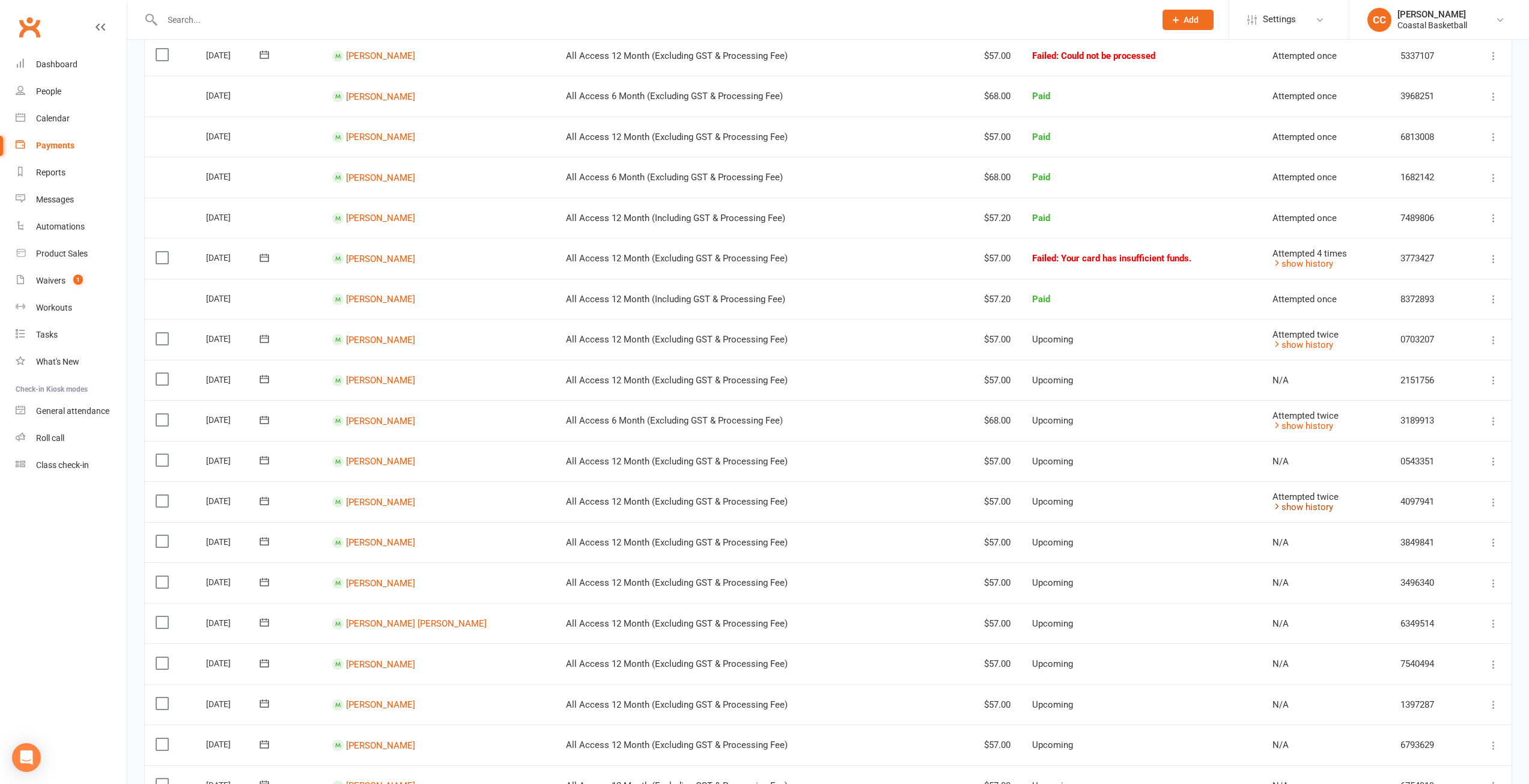
click at [1308, 506] on link "show history" at bounding box center [1303, 507] width 61 height 10
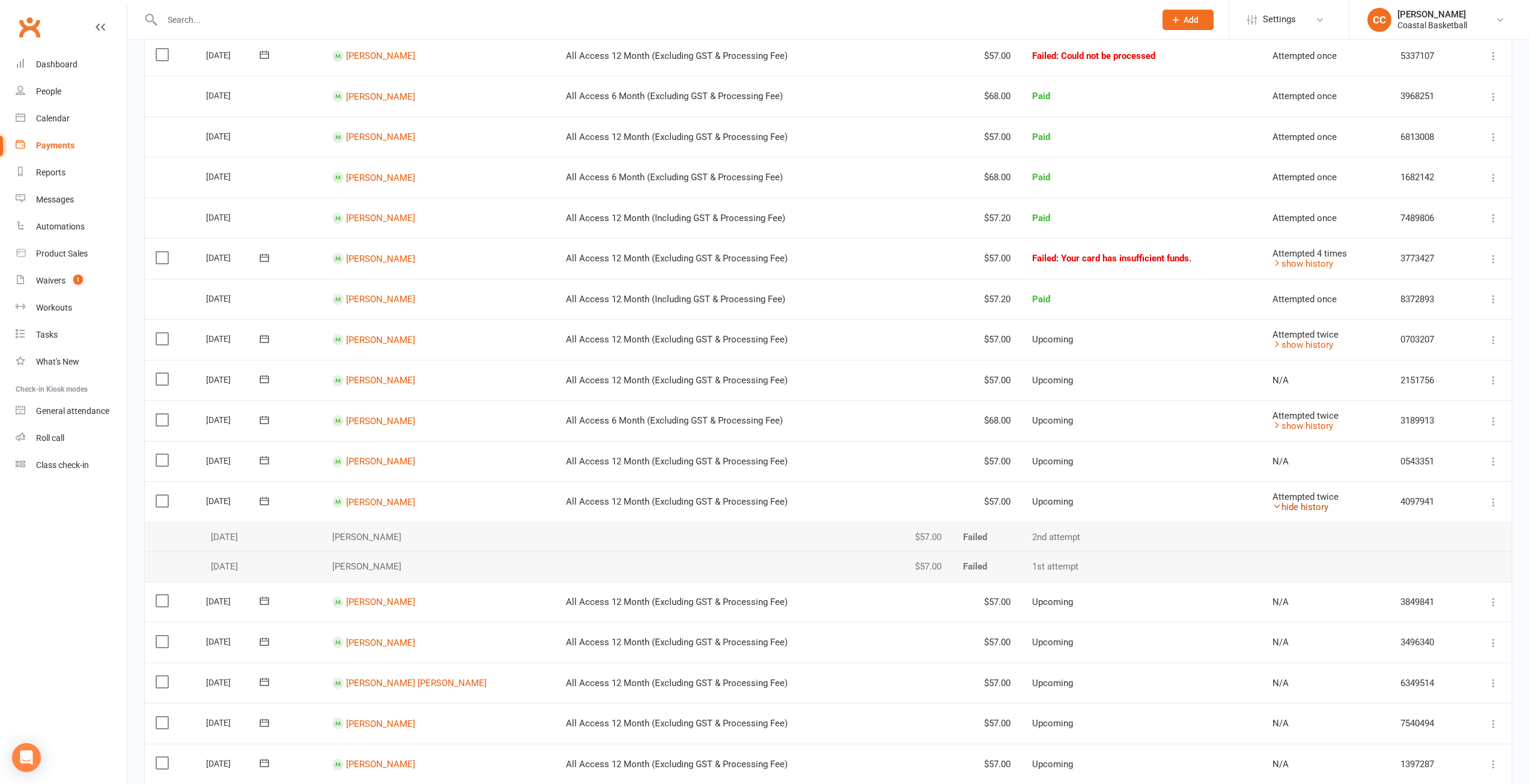
click at [1308, 506] on link "hide history" at bounding box center [1301, 507] width 56 height 10
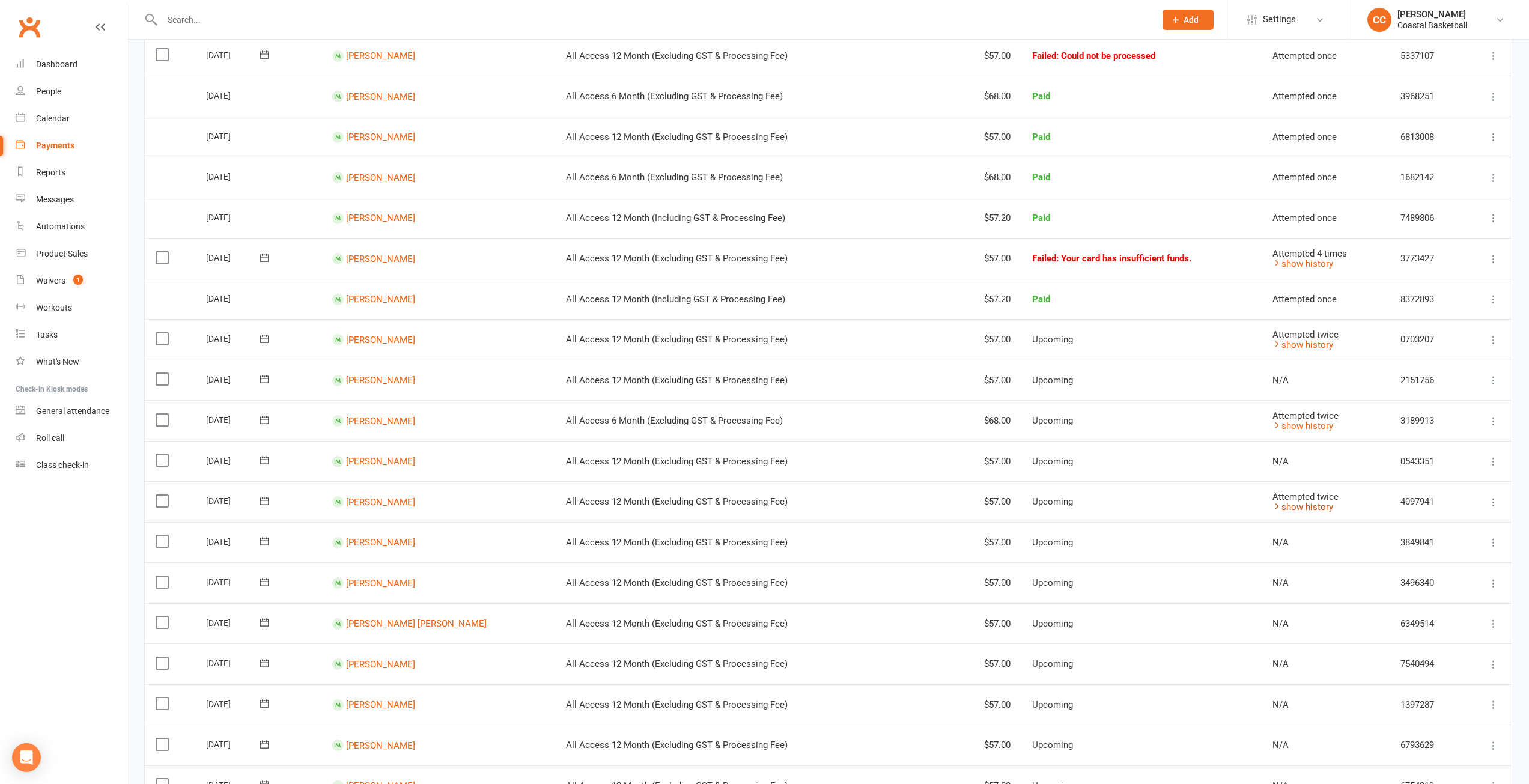
click at [1308, 506] on link "show history" at bounding box center [1303, 507] width 61 height 10
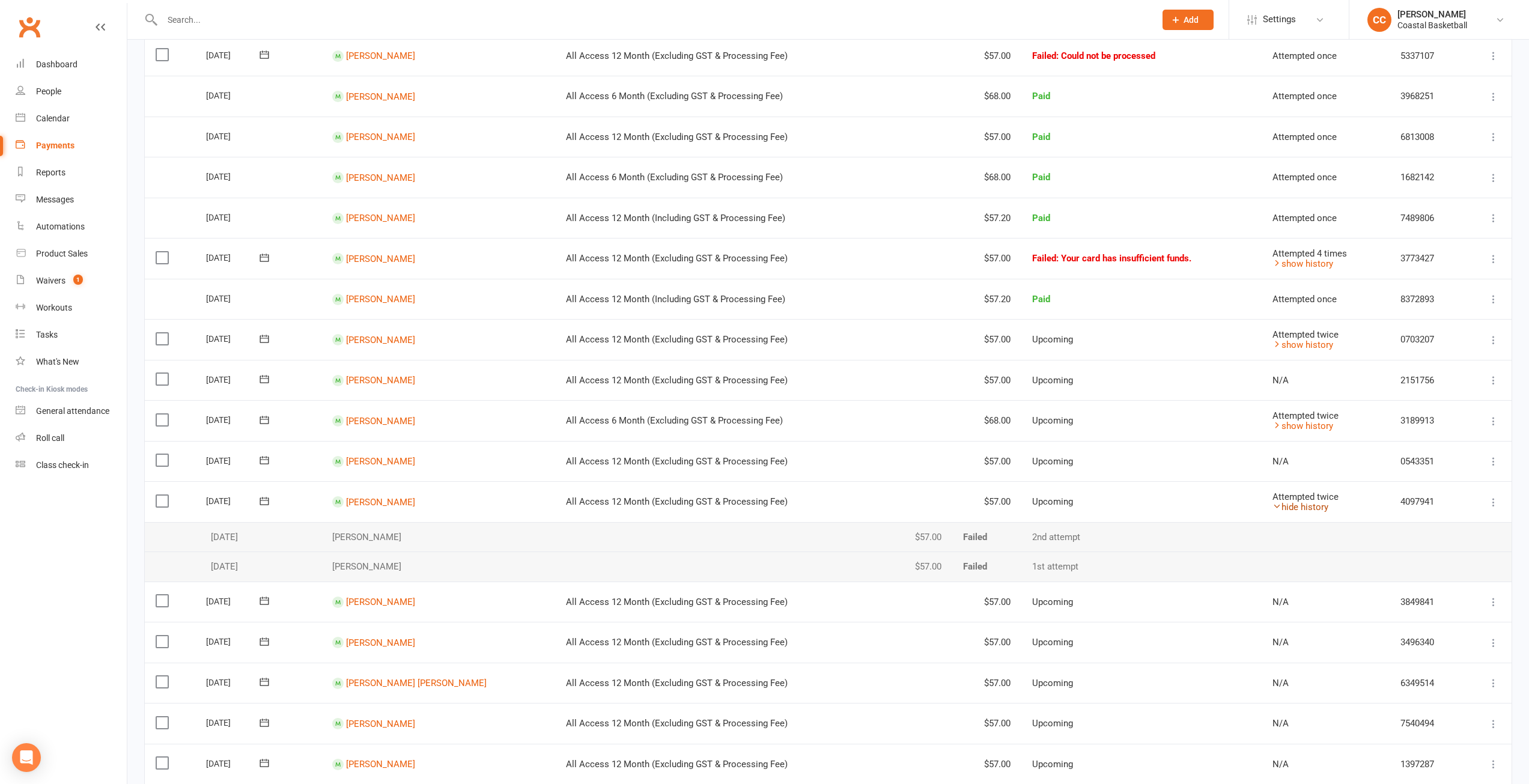
click at [1308, 506] on link "hide history" at bounding box center [1301, 507] width 56 height 10
